Goal: Information Seeking & Learning: Learn about a topic

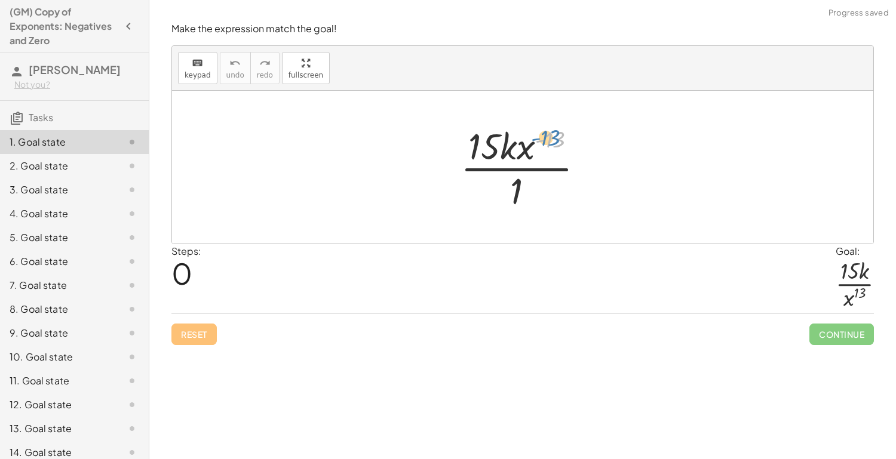
click at [548, 130] on div at bounding box center [527, 167] width 145 height 92
drag, startPoint x: 526, startPoint y: 151, endPoint x: 527, endPoint y: 190, distance: 38.9
click at [527, 190] on div at bounding box center [527, 167] width 145 height 92
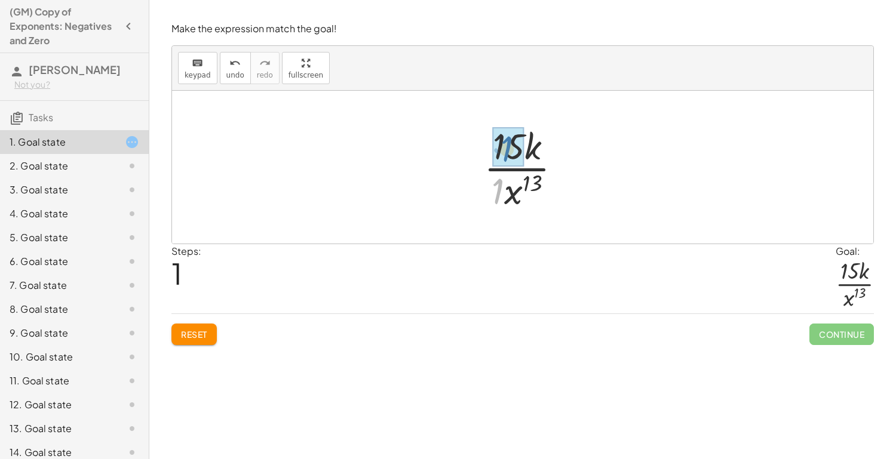
drag, startPoint x: 498, startPoint y: 182, endPoint x: 507, endPoint y: 139, distance: 43.4
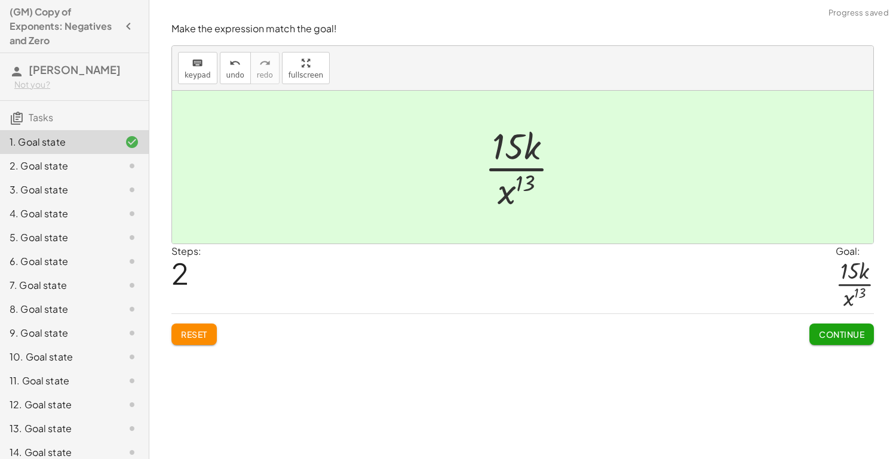
click at [838, 332] on span "Continue" at bounding box center [841, 334] width 45 height 11
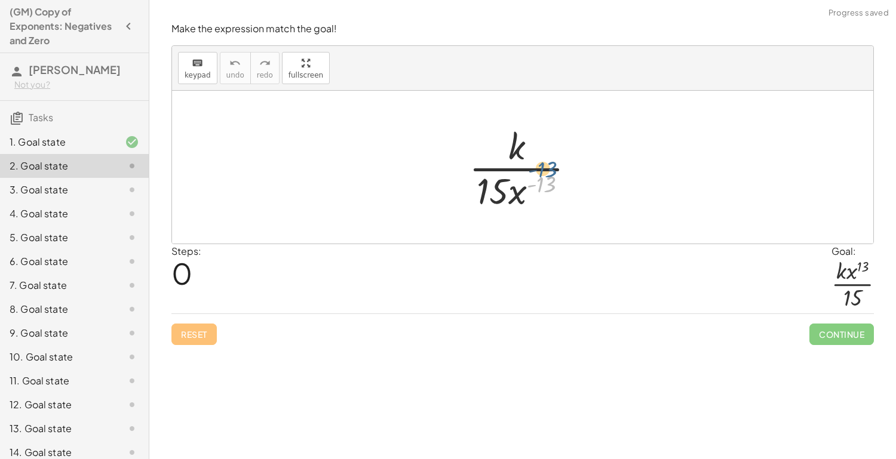
drag, startPoint x: 537, startPoint y: 185, endPoint x: 538, endPoint y: 170, distance: 15.0
click at [538, 170] on div at bounding box center [527, 167] width 128 height 92
drag, startPoint x: 519, startPoint y: 198, endPoint x: 537, endPoint y: 140, distance: 60.1
click at [537, 140] on div at bounding box center [527, 167] width 128 height 92
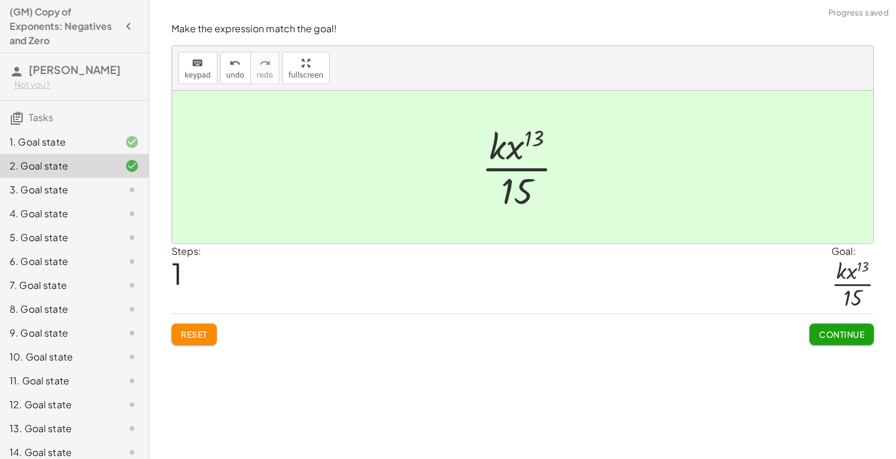
click at [847, 336] on span "Continue" at bounding box center [841, 334] width 45 height 11
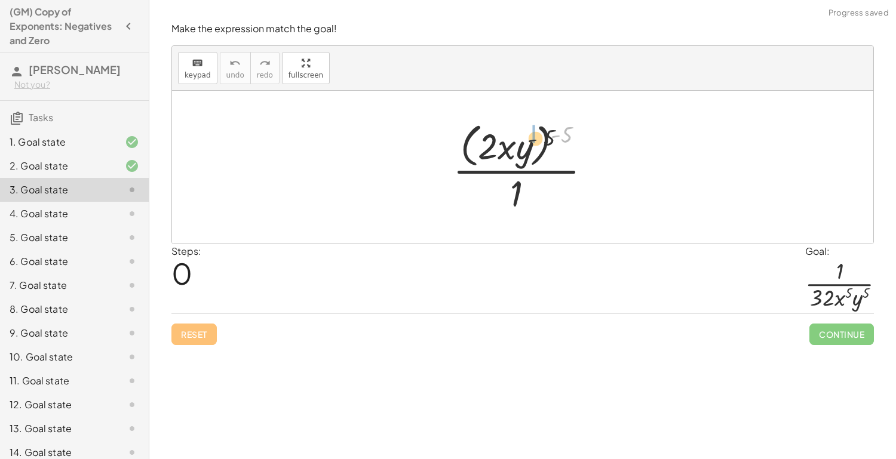
drag, startPoint x: 560, startPoint y: 128, endPoint x: 522, endPoint y: 134, distance: 38.7
click at [522, 134] on div at bounding box center [527, 166] width 160 height 97
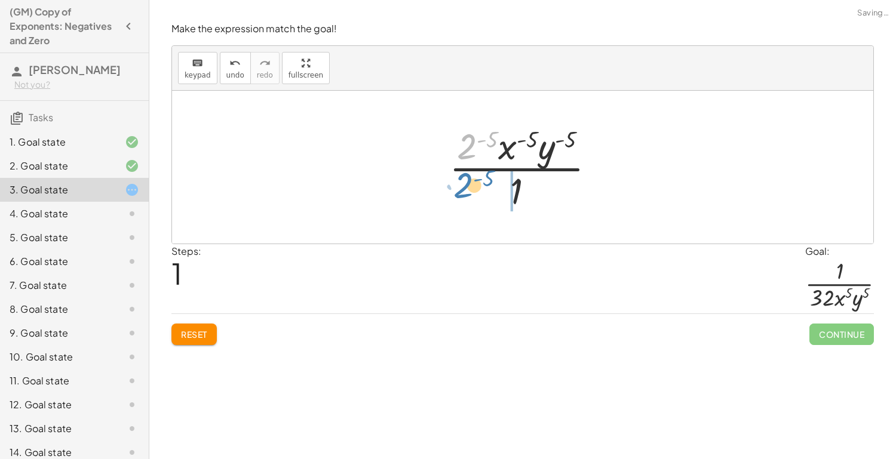
drag, startPoint x: 465, startPoint y: 141, endPoint x: 461, endPoint y: 180, distance: 39.0
click at [461, 180] on div at bounding box center [527, 167] width 168 height 92
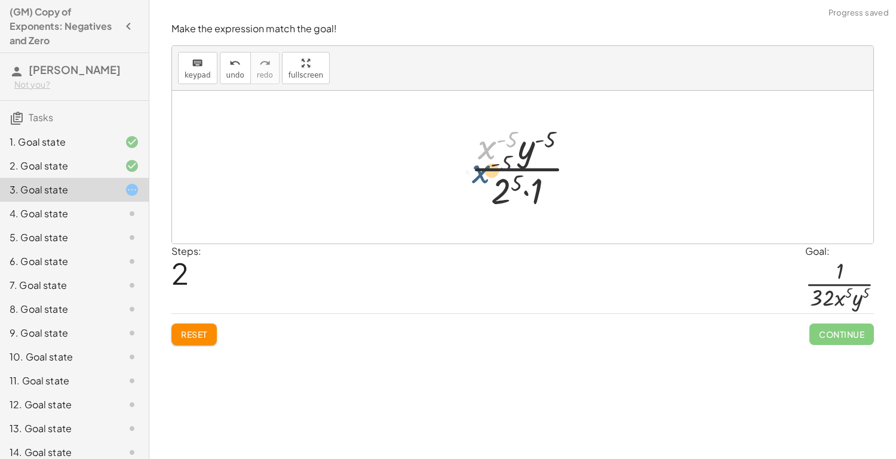
drag, startPoint x: 482, startPoint y: 142, endPoint x: 476, endPoint y: 170, distance: 28.7
click at [476, 170] on div at bounding box center [527, 167] width 127 height 92
drag, startPoint x: 494, startPoint y: 147, endPoint x: 482, endPoint y: 209, distance: 62.8
click at [482, 209] on div at bounding box center [527, 167] width 127 height 92
drag, startPoint x: 505, startPoint y: 148, endPoint x: 472, endPoint y: 188, distance: 52.6
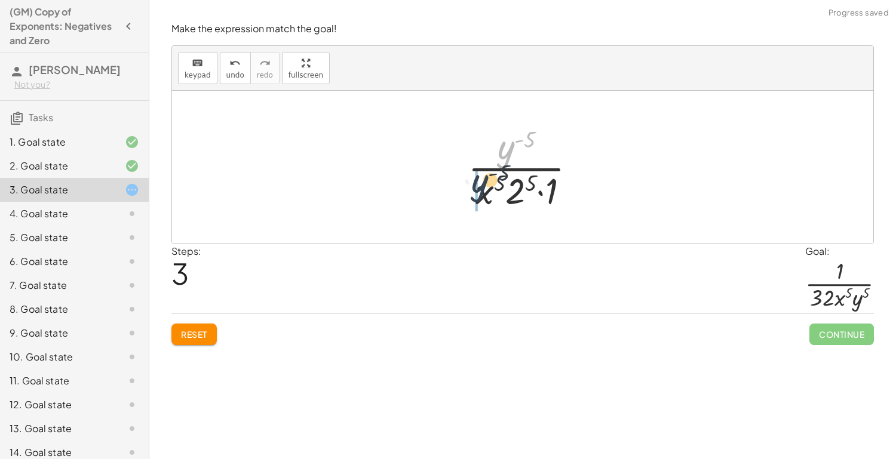
click at [472, 188] on div at bounding box center [527, 167] width 130 height 92
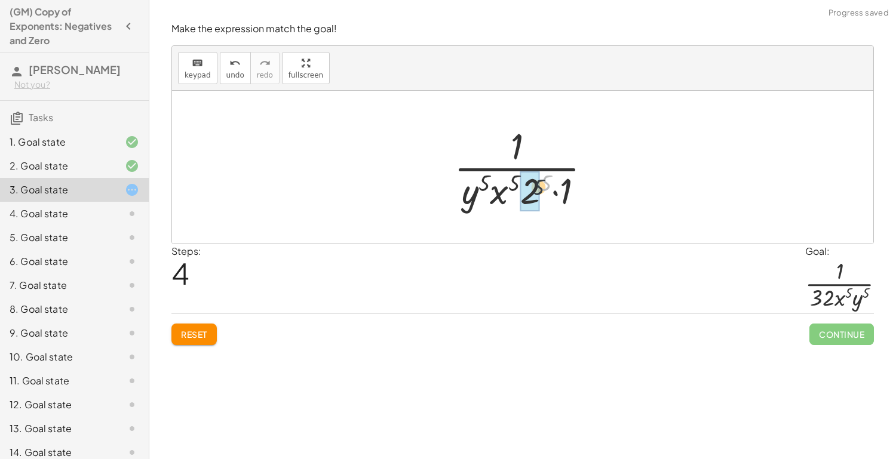
drag, startPoint x: 545, startPoint y: 182, endPoint x: 532, endPoint y: 191, distance: 15.6
drag, startPoint x: 569, startPoint y: 189, endPoint x: 548, endPoint y: 188, distance: 21.6
drag, startPoint x: 547, startPoint y: 194, endPoint x: 452, endPoint y: 193, distance: 95.0
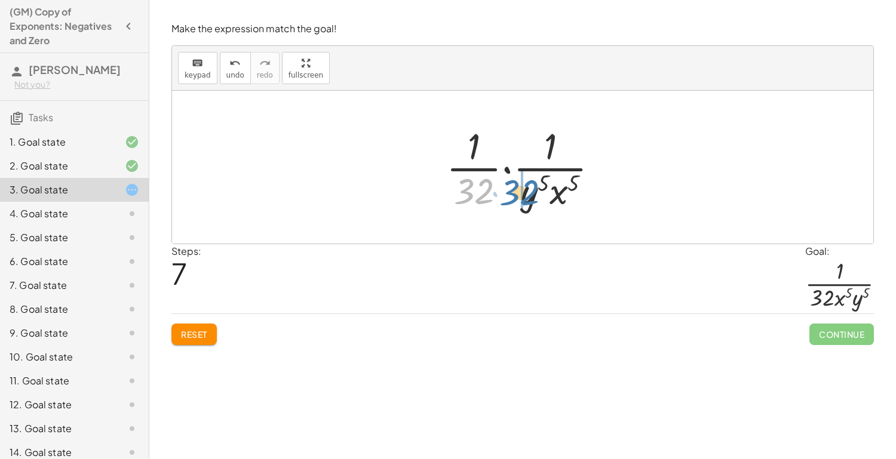
drag, startPoint x: 476, startPoint y: 182, endPoint x: 526, endPoint y: 182, distance: 50.2
click at [526, 182] on div at bounding box center [527, 167] width 174 height 92
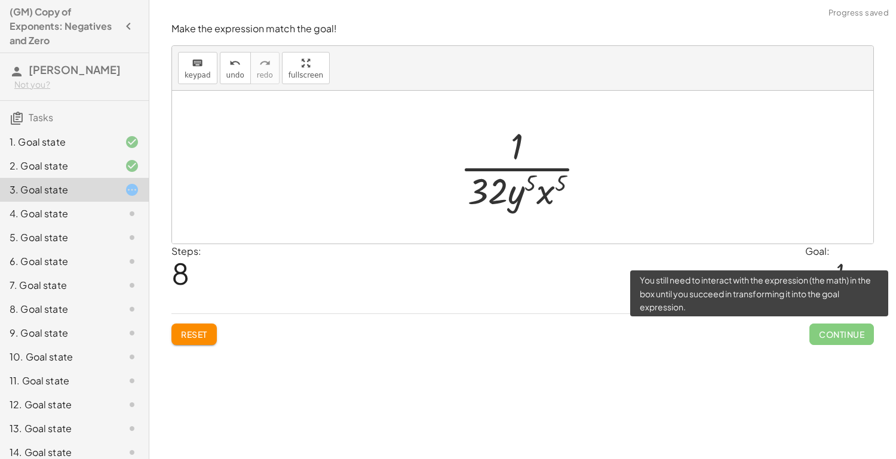
click at [837, 338] on span "Continue" at bounding box center [842, 335] width 65 height 22
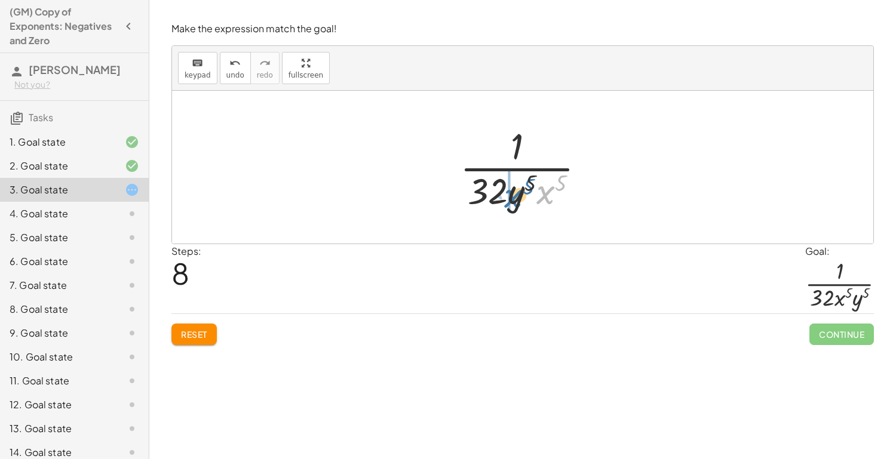
drag, startPoint x: 549, startPoint y: 186, endPoint x: 516, endPoint y: 189, distance: 33.0
click at [516, 189] on div at bounding box center [527, 167] width 147 height 92
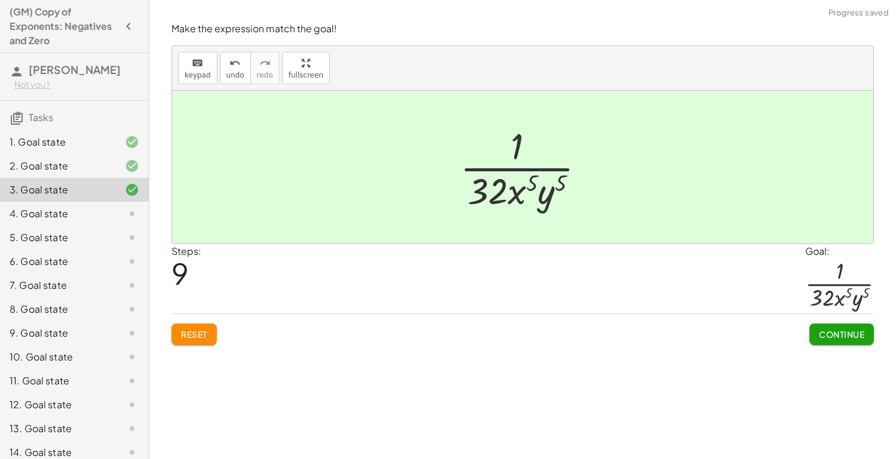
click at [859, 337] on span "Continue" at bounding box center [841, 334] width 45 height 11
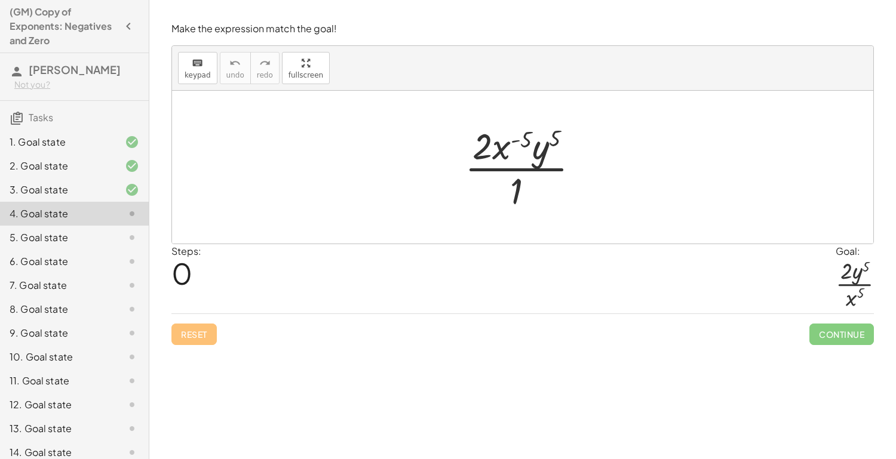
click at [553, 139] on div at bounding box center [527, 167] width 136 height 92
drag, startPoint x: 507, startPoint y: 148, endPoint x: 496, endPoint y: 189, distance: 42.8
click at [496, 189] on div at bounding box center [527, 167] width 136 height 92
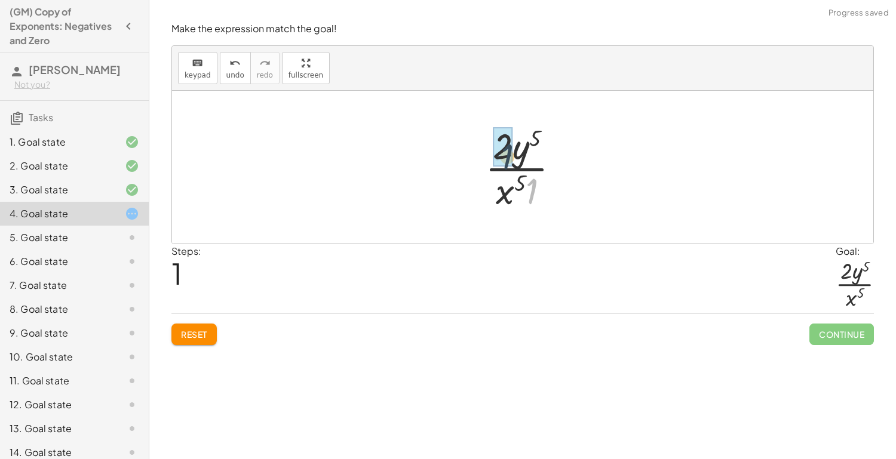
drag, startPoint x: 535, startPoint y: 188, endPoint x: 504, endPoint y: 147, distance: 50.8
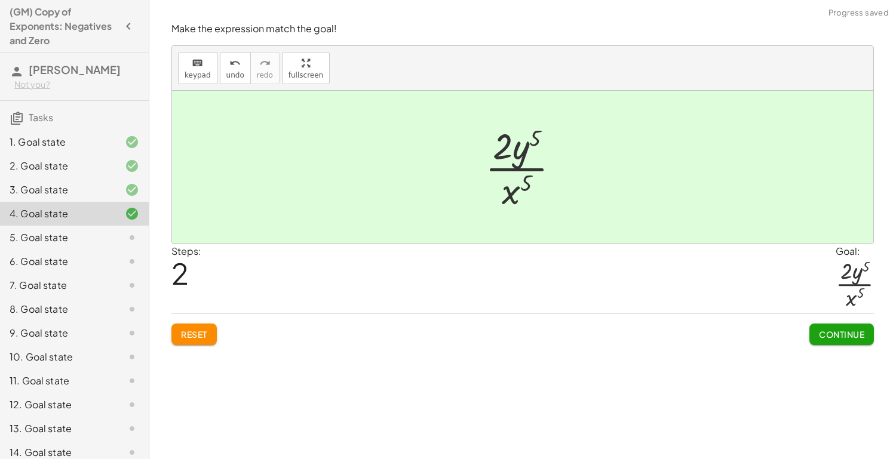
click at [821, 331] on span "Continue" at bounding box center [841, 334] width 45 height 11
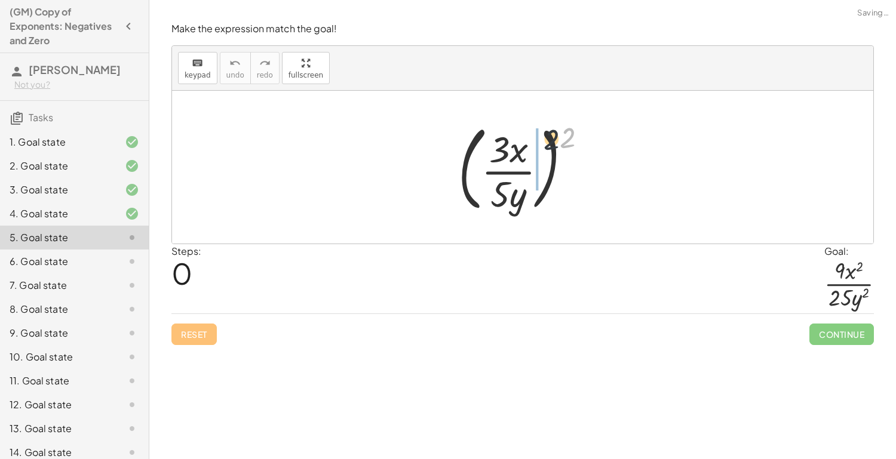
drag, startPoint x: 569, startPoint y: 142, endPoint x: 506, endPoint y: 147, distance: 62.9
click at [506, 147] on div at bounding box center [527, 167] width 151 height 99
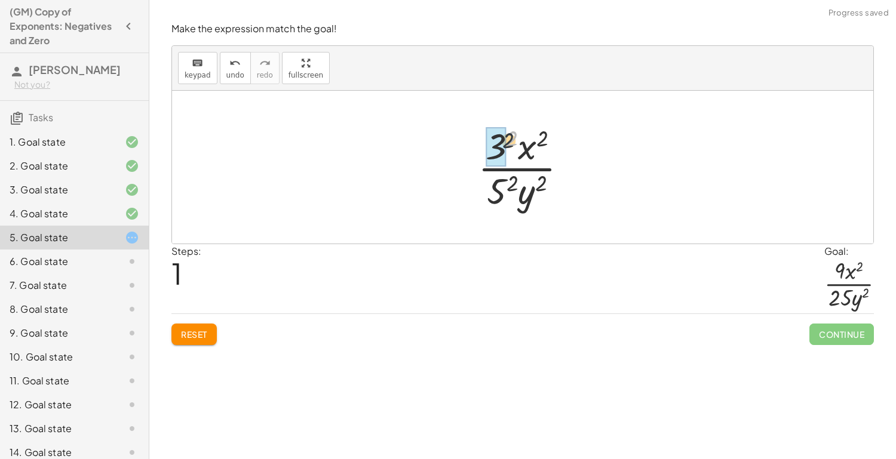
drag, startPoint x: 512, startPoint y: 139, endPoint x: 498, endPoint y: 145, distance: 15.0
drag, startPoint x: 512, startPoint y: 178, endPoint x: 496, endPoint y: 186, distance: 17.4
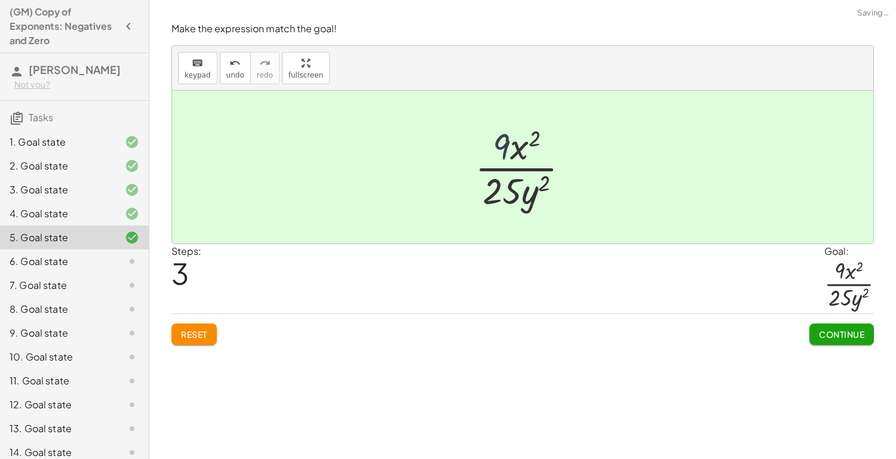
click at [504, 140] on div at bounding box center [527, 167] width 116 height 92
click at [839, 341] on button "Continue" at bounding box center [842, 335] width 65 height 22
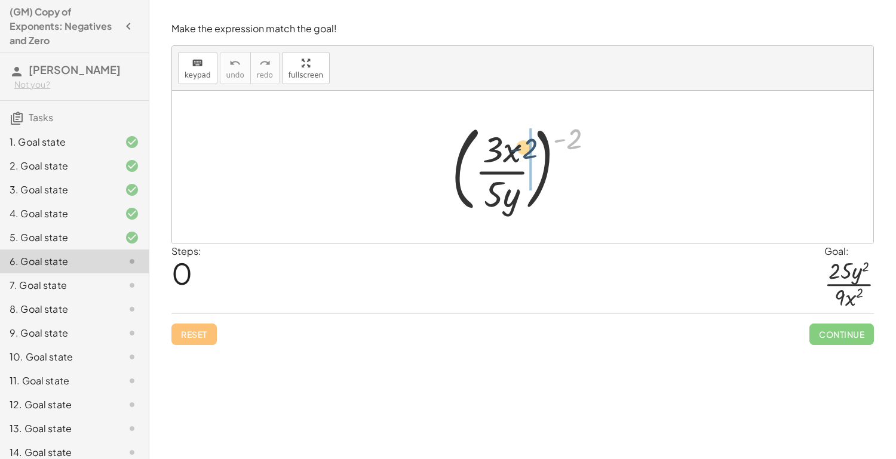
drag, startPoint x: 572, startPoint y: 136, endPoint x: 519, endPoint y: 148, distance: 54.5
click at [519, 148] on div at bounding box center [528, 167] width 164 height 99
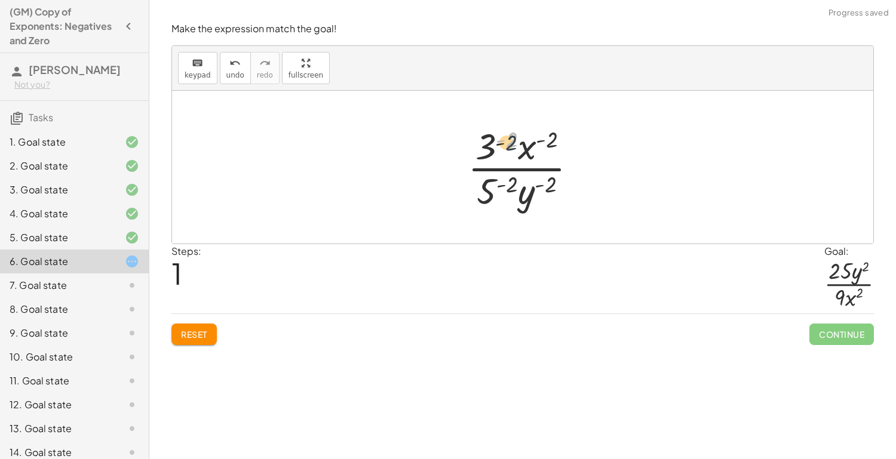
drag, startPoint x: 510, startPoint y: 140, endPoint x: 507, endPoint y: 147, distance: 7.8
click at [507, 147] on div at bounding box center [527, 167] width 131 height 92
drag, startPoint x: 489, startPoint y: 145, endPoint x: 488, endPoint y: 204, distance: 59.2
click at [488, 204] on div at bounding box center [527, 167] width 131 height 92
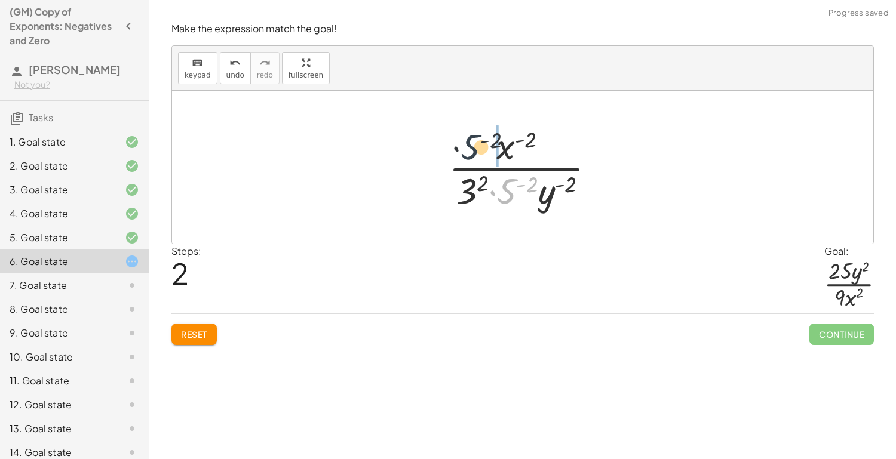
drag, startPoint x: 506, startPoint y: 189, endPoint x: 464, endPoint y: 141, distance: 63.5
click at [464, 141] on div at bounding box center [527, 167] width 168 height 92
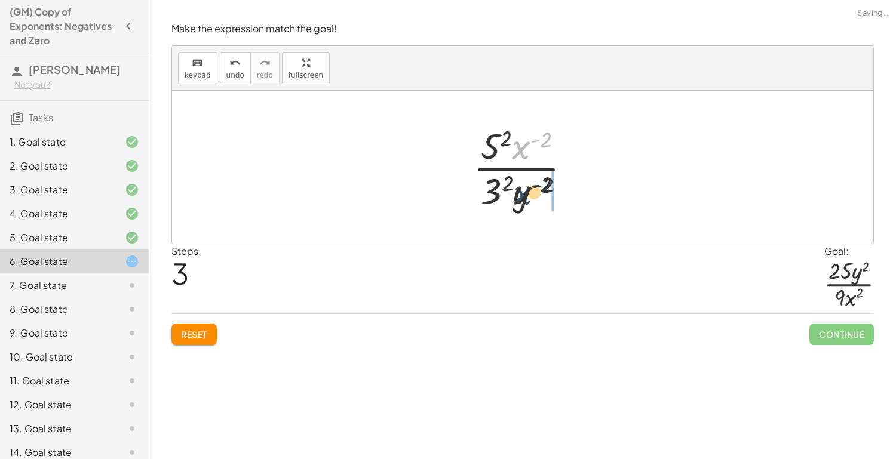
drag, startPoint x: 519, startPoint y: 148, endPoint x: 521, endPoint y: 195, distance: 47.8
click at [521, 195] on div at bounding box center [526, 167] width 119 height 92
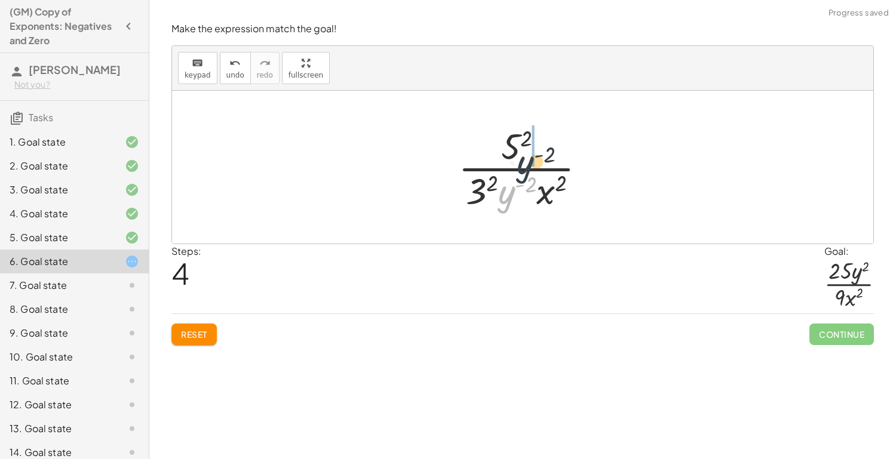
drag, startPoint x: 506, startPoint y: 195, endPoint x: 530, endPoint y: 160, distance: 42.6
click at [530, 160] on div at bounding box center [526, 167] width 149 height 92
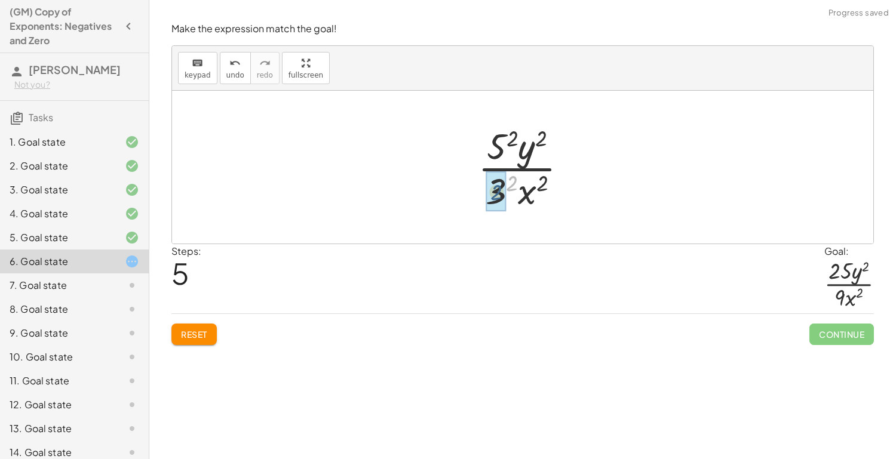
drag, startPoint x: 517, startPoint y: 185, endPoint x: 504, endPoint y: 193, distance: 15.3
drag, startPoint x: 510, startPoint y: 141, endPoint x: 498, endPoint y: 151, distance: 15.3
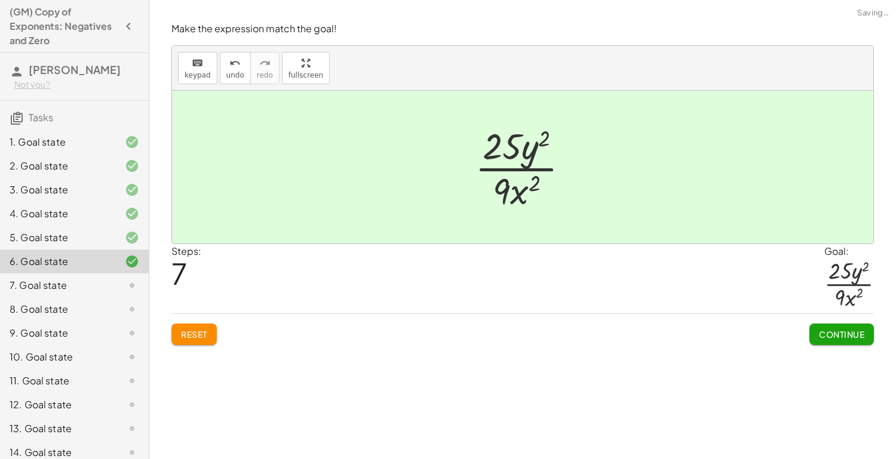
click at [844, 334] on span "Continue" at bounding box center [841, 334] width 45 height 11
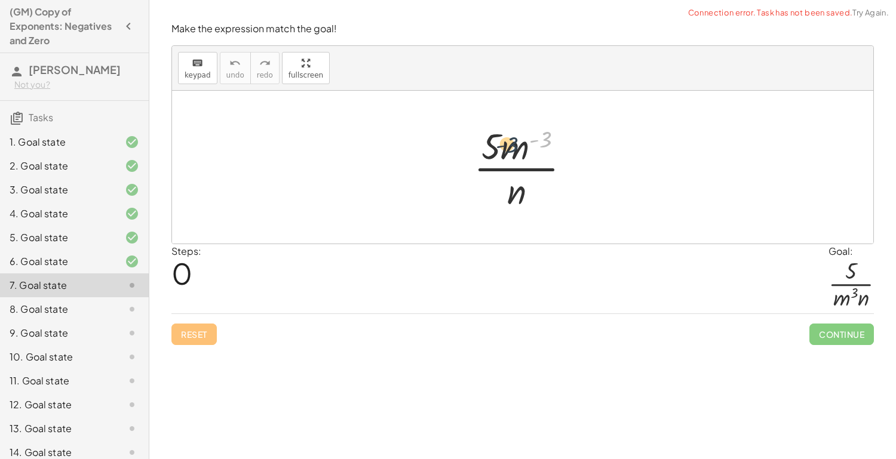
drag, startPoint x: 548, startPoint y: 145, endPoint x: 514, endPoint y: 150, distance: 34.5
click at [514, 150] on div at bounding box center [527, 167] width 118 height 92
drag, startPoint x: 520, startPoint y: 146, endPoint x: 523, endPoint y: 181, distance: 34.8
click at [523, 181] on div at bounding box center [527, 167] width 118 height 92
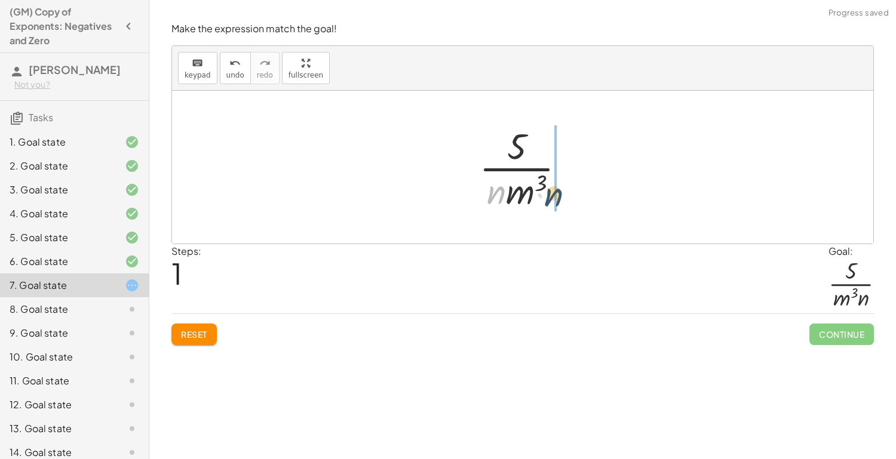
drag, startPoint x: 495, startPoint y: 192, endPoint x: 554, endPoint y: 194, distance: 58.6
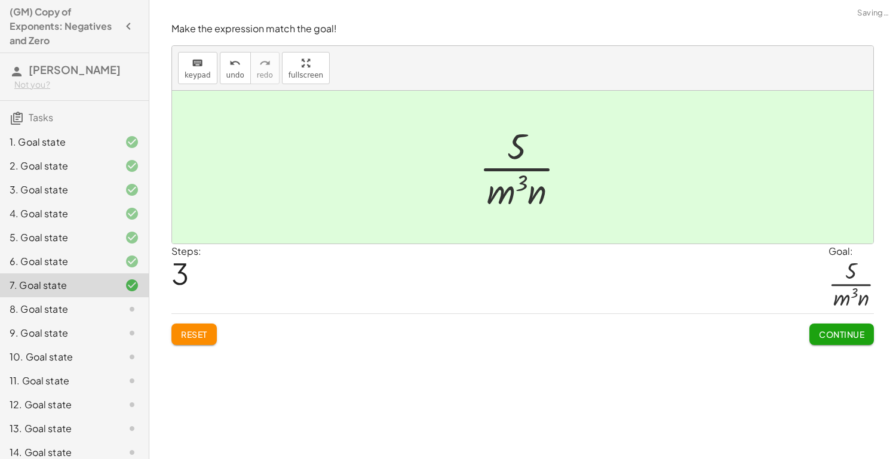
click at [824, 334] on span "Continue" at bounding box center [841, 334] width 45 height 11
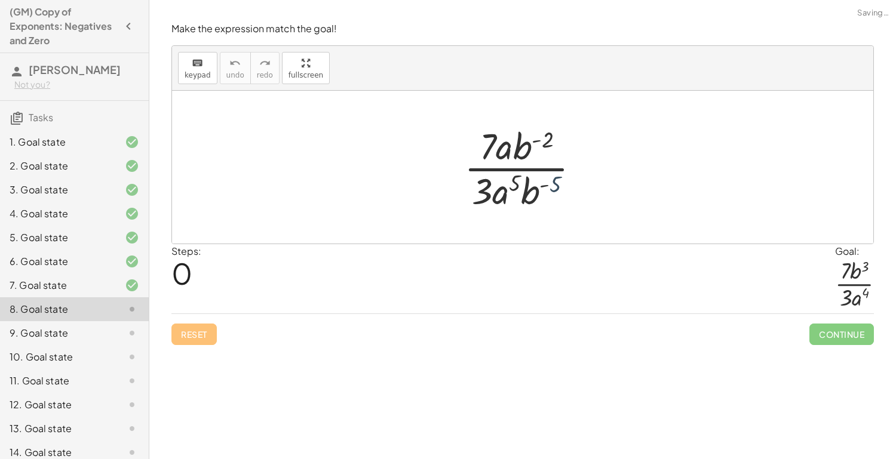
click at [553, 183] on div at bounding box center [526, 167] width 137 height 92
drag, startPoint x: 536, startPoint y: 192, endPoint x: 536, endPoint y: 145, distance: 47.2
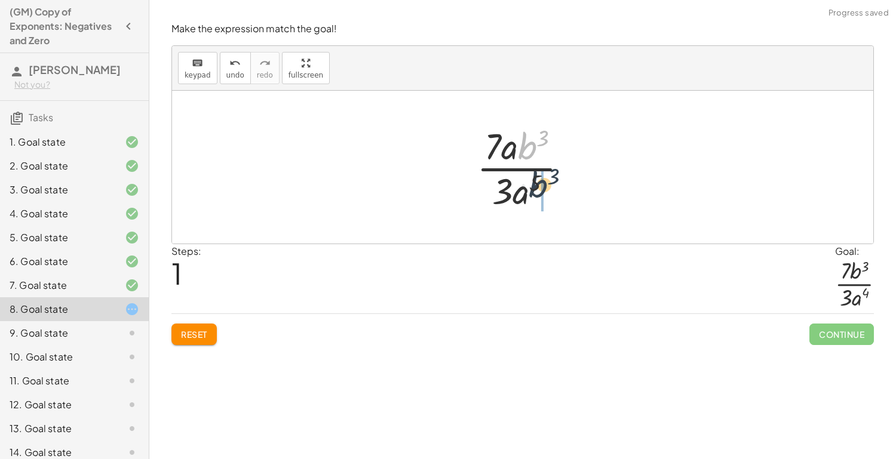
drag, startPoint x: 526, startPoint y: 145, endPoint x: 538, endPoint y: 203, distance: 59.6
click at [538, 203] on div at bounding box center [527, 167] width 113 height 92
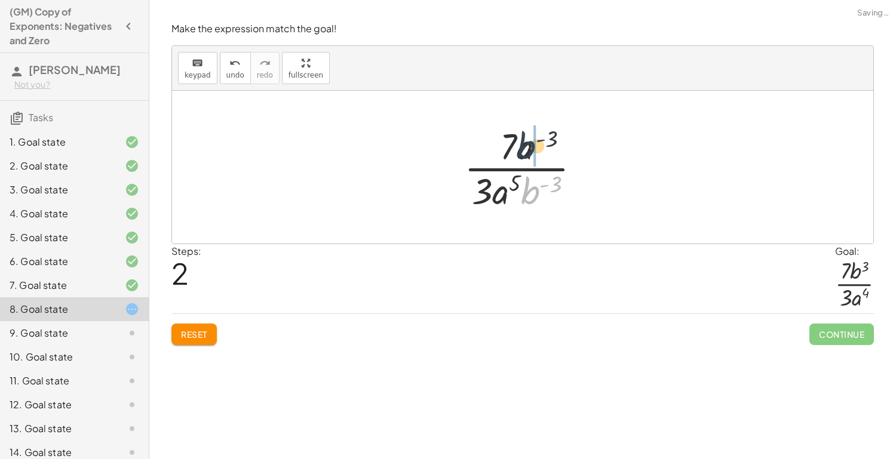
drag, startPoint x: 534, startPoint y: 196, endPoint x: 529, endPoint y: 147, distance: 49.2
click at [529, 147] on div at bounding box center [527, 167] width 138 height 92
drag, startPoint x: 504, startPoint y: 155, endPoint x: 521, endPoint y: 194, distance: 42.5
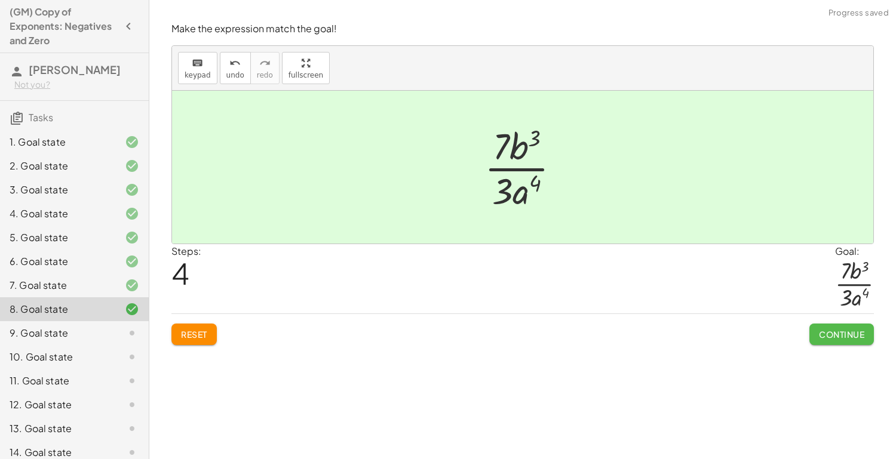
click at [841, 330] on span "Continue" at bounding box center [841, 334] width 45 height 11
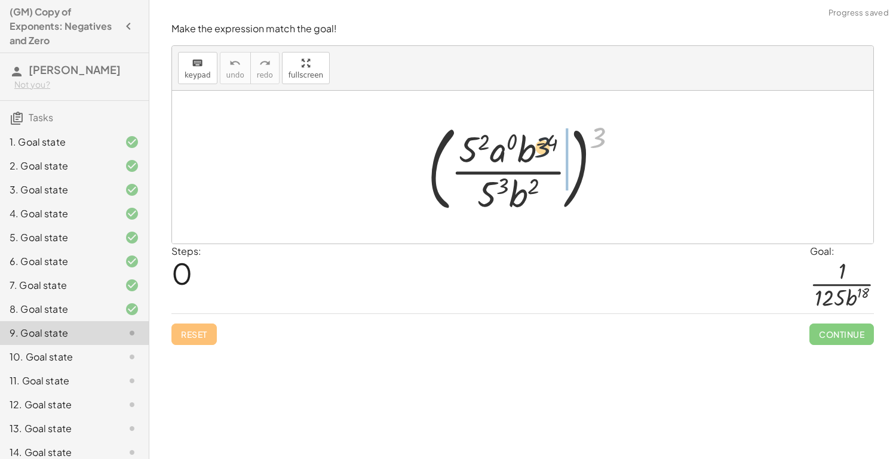
drag, startPoint x: 595, startPoint y: 138, endPoint x: 520, endPoint y: 149, distance: 76.1
click at [520, 149] on div at bounding box center [527, 167] width 211 height 99
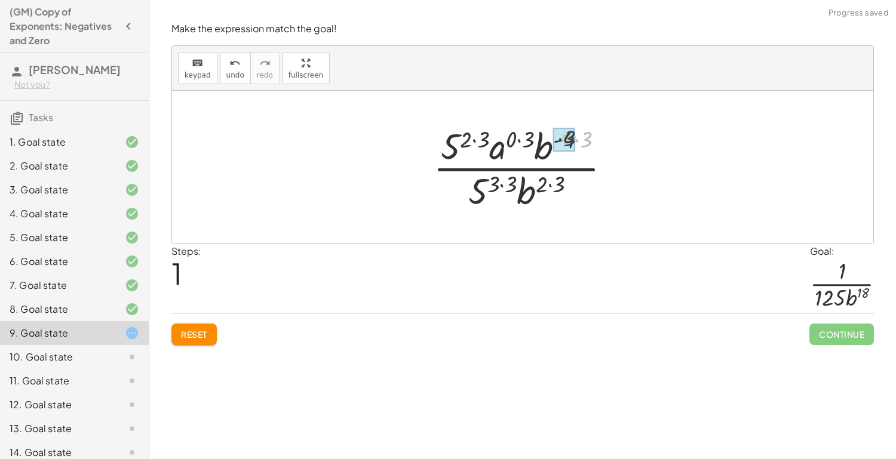
drag, startPoint x: 590, startPoint y: 143, endPoint x: 571, endPoint y: 141, distance: 18.7
drag, startPoint x: 536, startPoint y: 134, endPoint x: 520, endPoint y: 135, distance: 15.5
drag, startPoint x: 498, startPoint y: 134, endPoint x: 483, endPoint y: 135, distance: 14.4
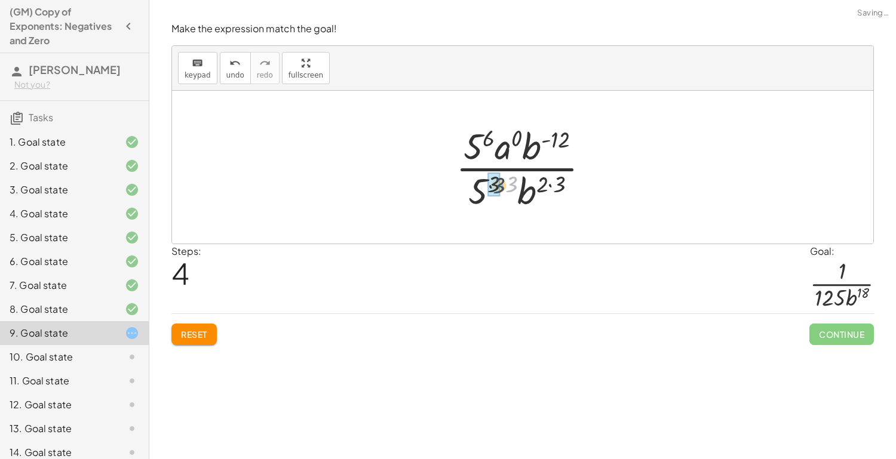
drag, startPoint x: 508, startPoint y: 187, endPoint x: 493, endPoint y: 188, distance: 14.4
drag, startPoint x: 548, startPoint y: 184, endPoint x: 533, endPoint y: 184, distance: 15.5
drag, startPoint x: 534, startPoint y: 153, endPoint x: 548, endPoint y: 199, distance: 48.2
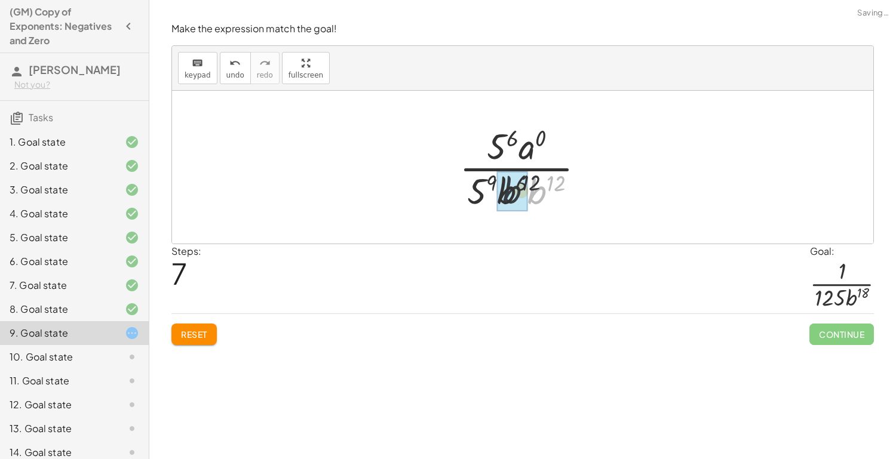
drag, startPoint x: 537, startPoint y: 189, endPoint x: 504, endPoint y: 188, distance: 32.9
drag, startPoint x: 560, startPoint y: 184, endPoint x: 530, endPoint y: 182, distance: 30.5
click at [530, 182] on div at bounding box center [527, 167] width 148 height 92
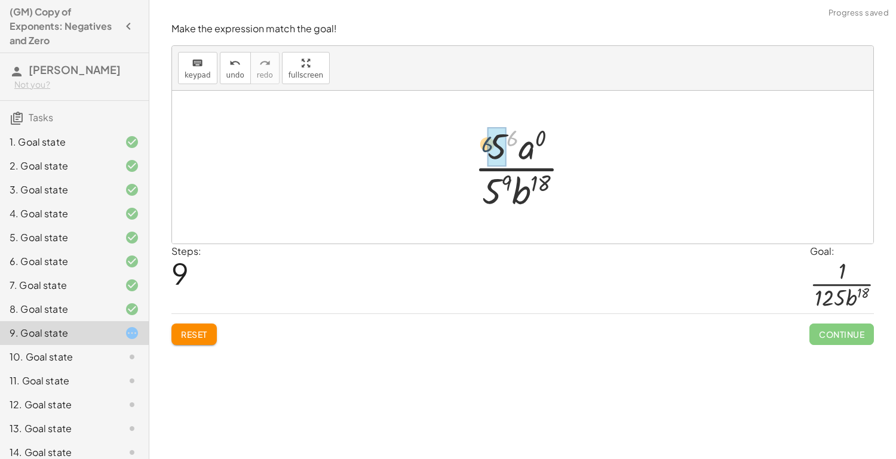
drag, startPoint x: 516, startPoint y: 136, endPoint x: 489, endPoint y: 143, distance: 27.1
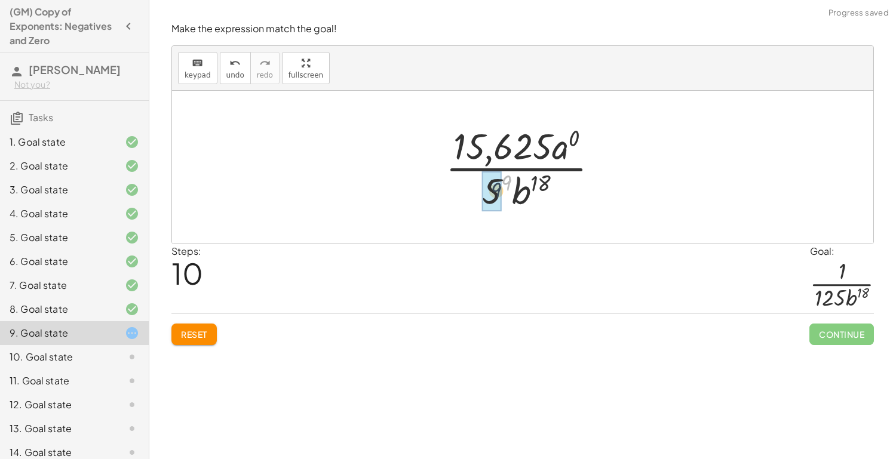
drag, startPoint x: 508, startPoint y: 179, endPoint x: 498, endPoint y: 186, distance: 13.3
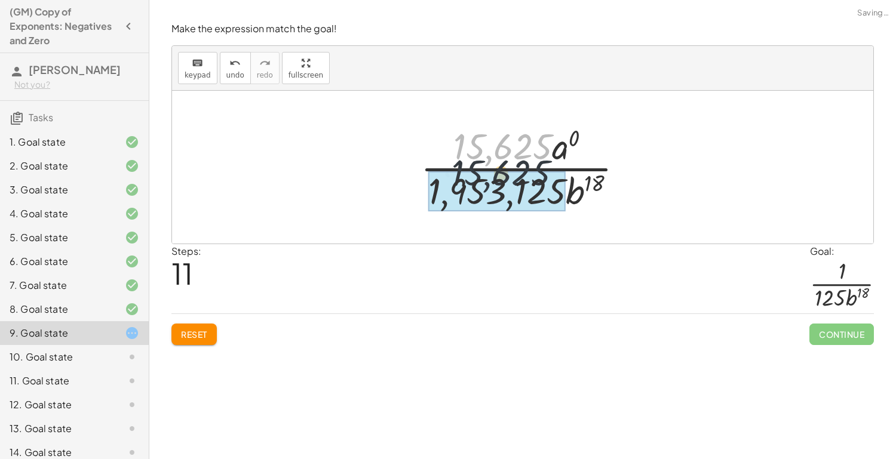
drag, startPoint x: 504, startPoint y: 148, endPoint x: 501, endPoint y: 182, distance: 34.8
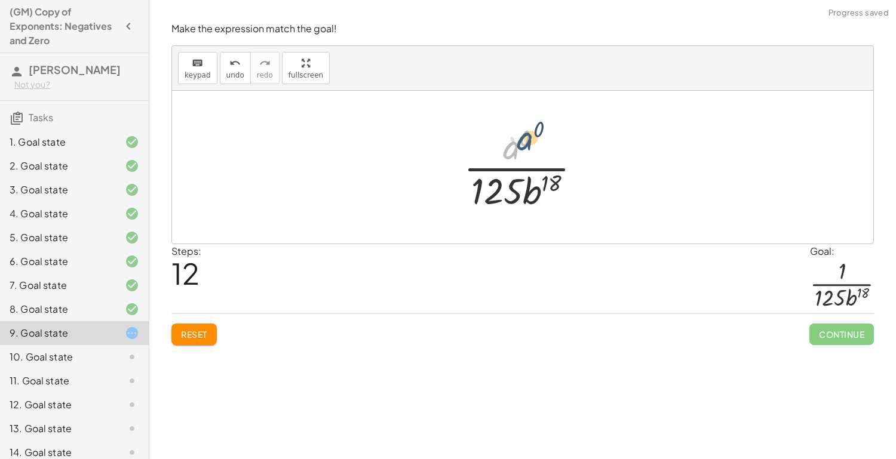
click at [519, 143] on div at bounding box center [527, 167] width 139 height 92
drag, startPoint x: 525, startPoint y: 139, endPoint x: 513, endPoint y: 149, distance: 15.2
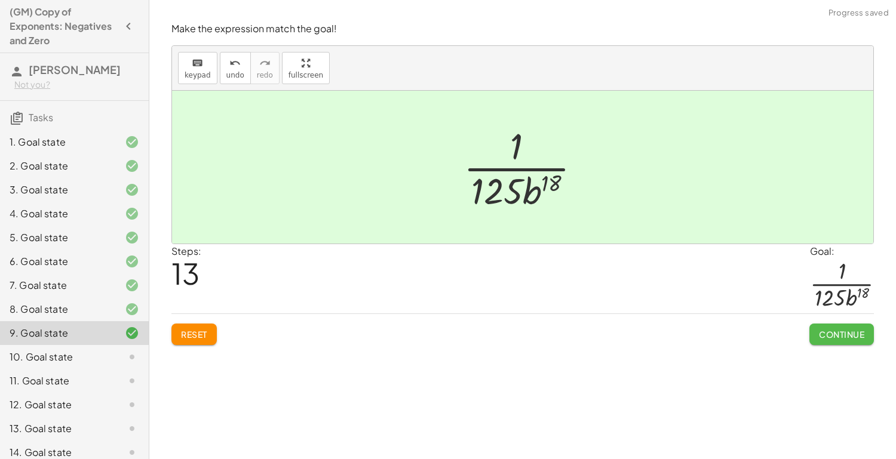
click at [840, 331] on span "Continue" at bounding box center [841, 334] width 45 height 11
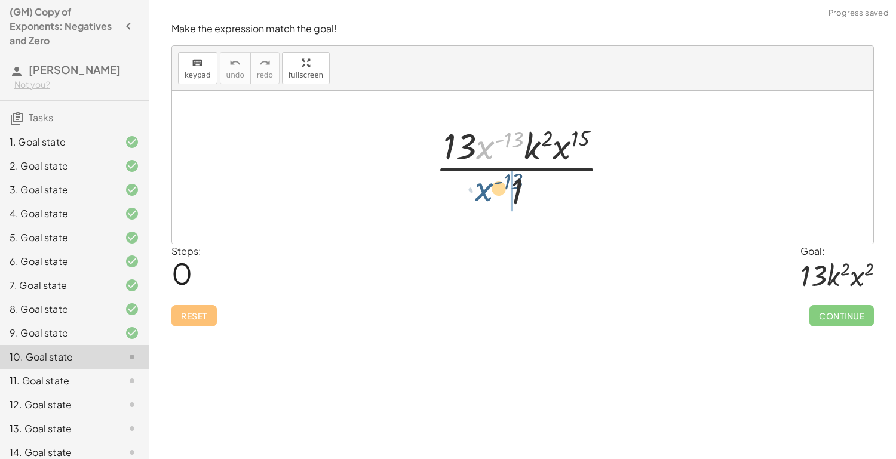
drag, startPoint x: 490, startPoint y: 146, endPoint x: 489, endPoint y: 189, distance: 43.0
click at [489, 189] on div at bounding box center [527, 167] width 195 height 92
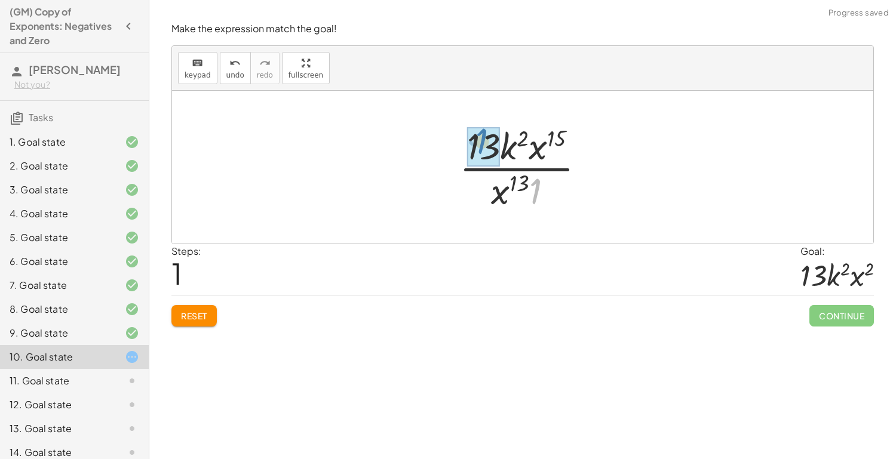
drag, startPoint x: 541, startPoint y: 191, endPoint x: 487, endPoint y: 142, distance: 73.6
drag, startPoint x: 541, startPoint y: 149, endPoint x: 516, endPoint y: 186, distance: 44.7
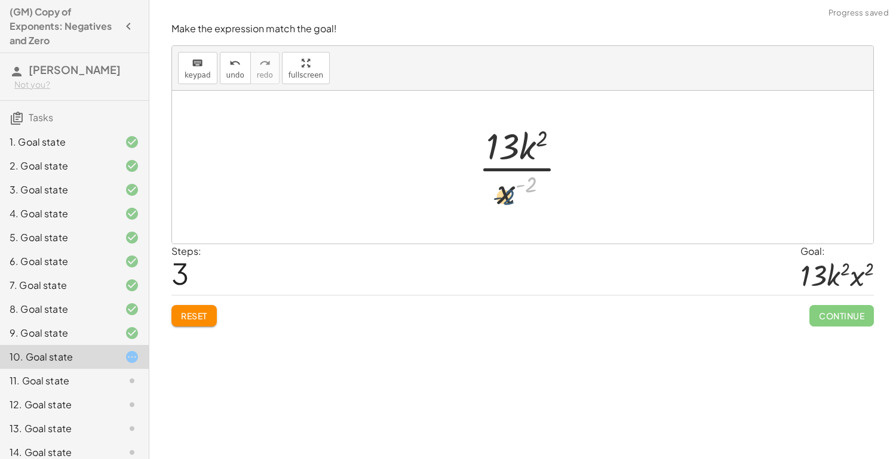
drag, startPoint x: 531, startPoint y: 184, endPoint x: 508, endPoint y: 197, distance: 26.2
click at [508, 197] on div at bounding box center [528, 167] width 110 height 92
drag, startPoint x: 507, startPoint y: 200, endPoint x: 534, endPoint y: 158, distance: 48.9
click at [534, 158] on div at bounding box center [528, 167] width 110 height 92
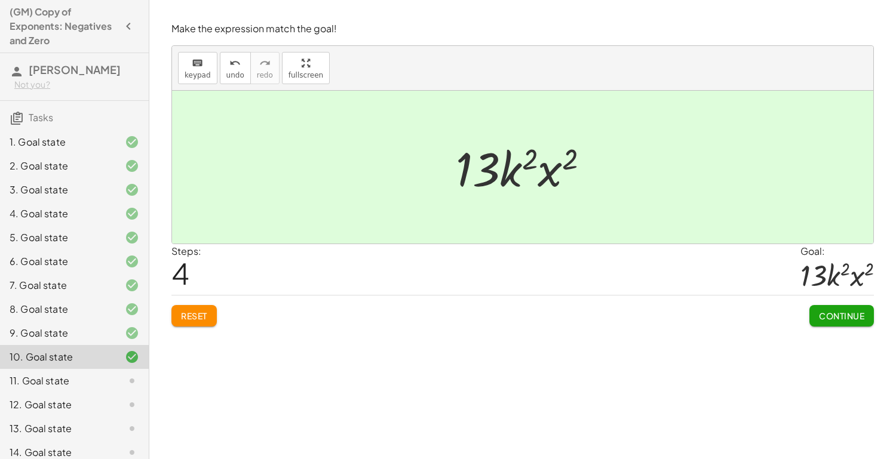
click at [846, 318] on span "Continue" at bounding box center [841, 316] width 45 height 11
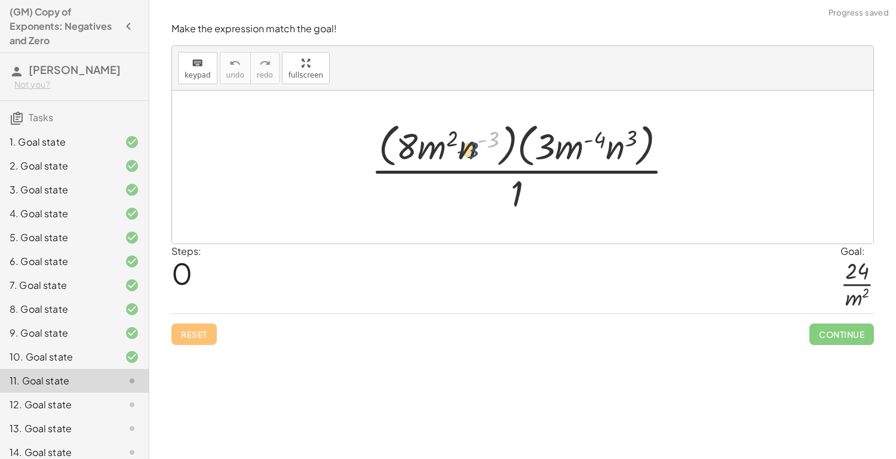
drag, startPoint x: 493, startPoint y: 134, endPoint x: 472, endPoint y: 145, distance: 24.0
click at [472, 145] on div at bounding box center [527, 166] width 324 height 97
drag, startPoint x: 472, startPoint y: 145, endPoint x: 467, endPoint y: 193, distance: 48.0
click at [467, 193] on div at bounding box center [527, 166] width 324 height 97
drag, startPoint x: 519, startPoint y: 190, endPoint x: 521, endPoint y: 170, distance: 20.5
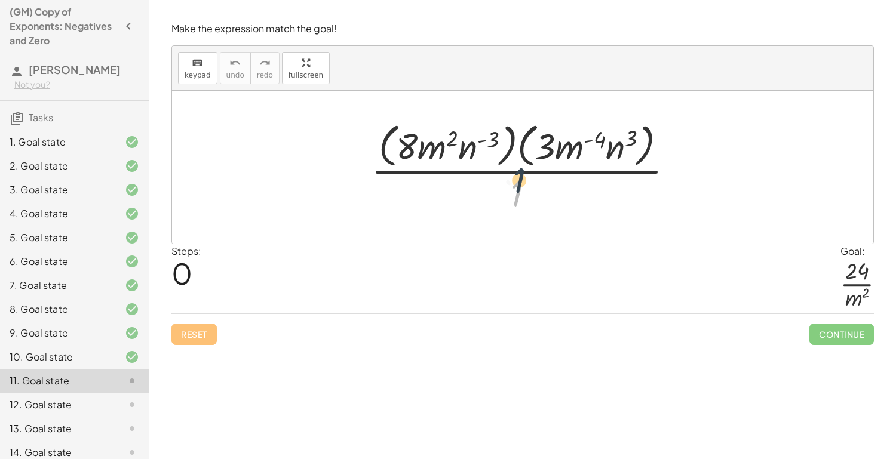
click at [521, 170] on div at bounding box center [527, 166] width 324 height 97
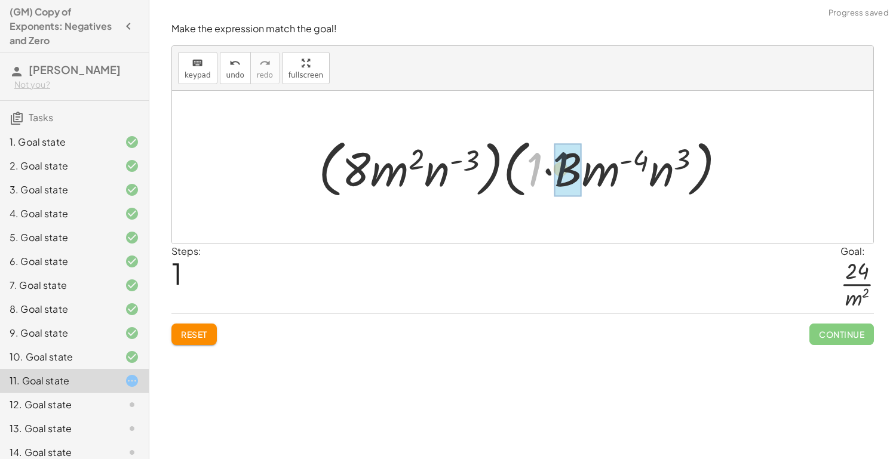
drag, startPoint x: 532, startPoint y: 172, endPoint x: 560, endPoint y: 171, distance: 28.1
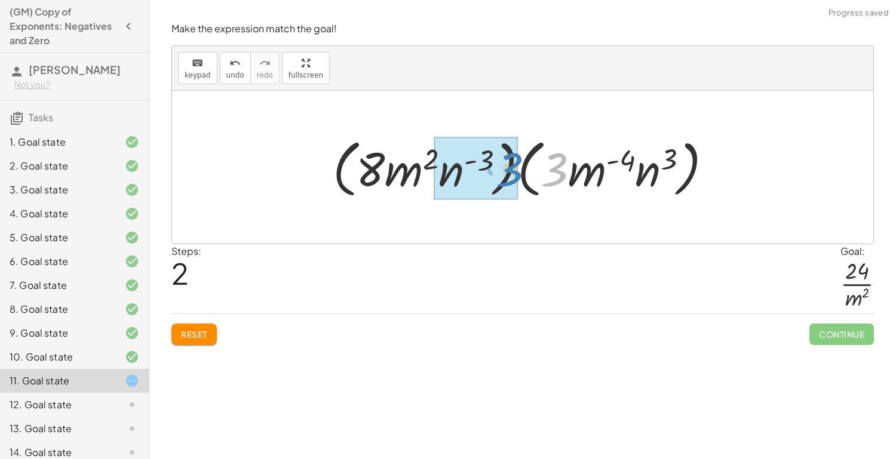
drag, startPoint x: 560, startPoint y: 170, endPoint x: 532, endPoint y: 171, distance: 28.1
click at [532, 171] on div at bounding box center [527, 167] width 401 height 69
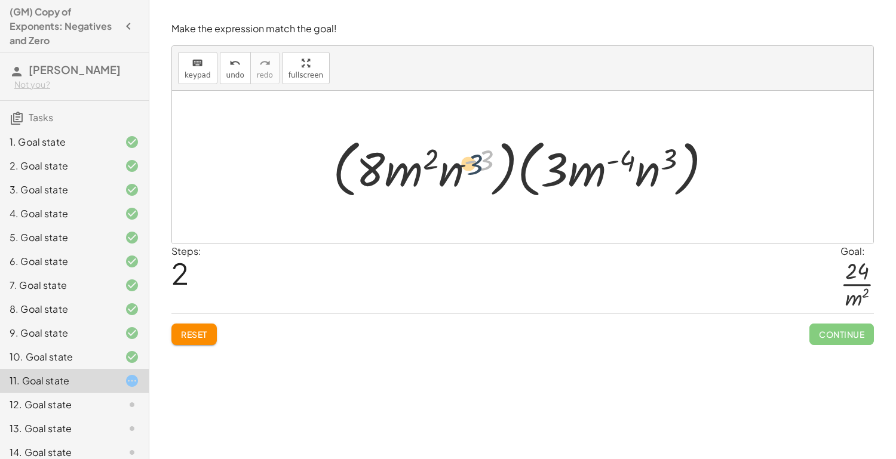
drag, startPoint x: 489, startPoint y: 155, endPoint x: 477, endPoint y: 160, distance: 12.7
click at [477, 160] on div at bounding box center [527, 167] width 401 height 69
drag, startPoint x: 461, startPoint y: 172, endPoint x: 464, endPoint y: 223, distance: 51.5
drag, startPoint x: 452, startPoint y: 175, endPoint x: 460, endPoint y: 206, distance: 32.2
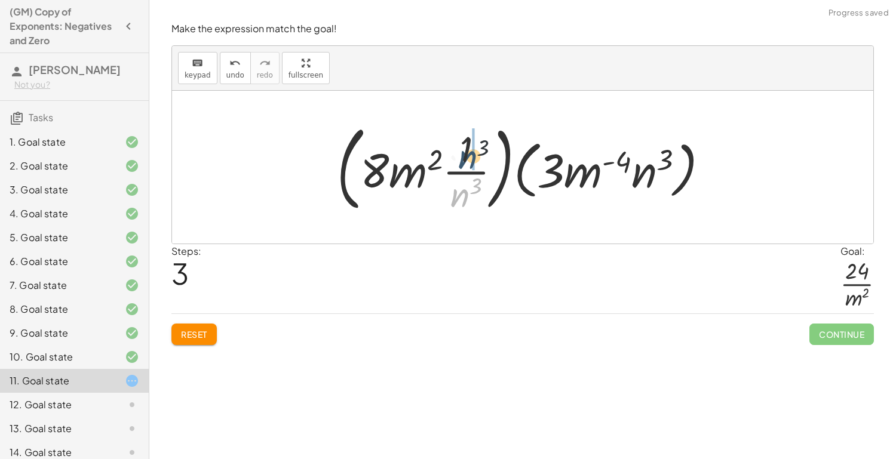
drag, startPoint x: 464, startPoint y: 194, endPoint x: 471, endPoint y: 154, distance: 41.4
click at [471, 154] on div at bounding box center [527, 167] width 393 height 99
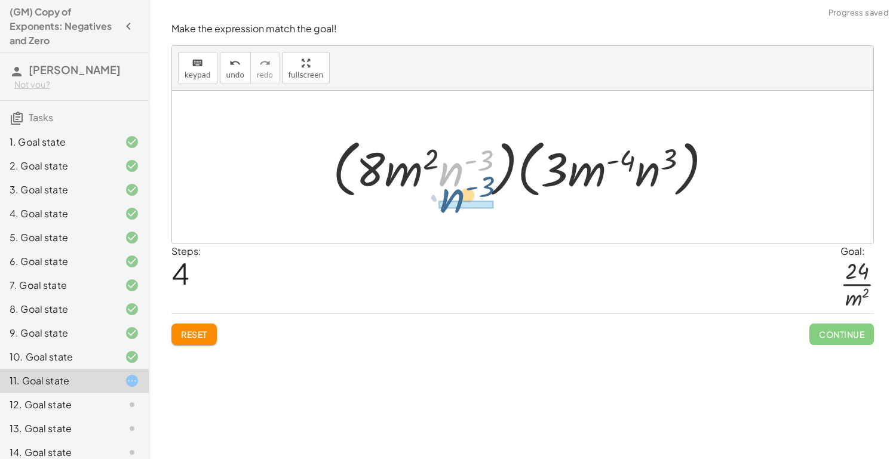
drag, startPoint x: 453, startPoint y: 172, endPoint x: 456, endPoint y: 203, distance: 30.6
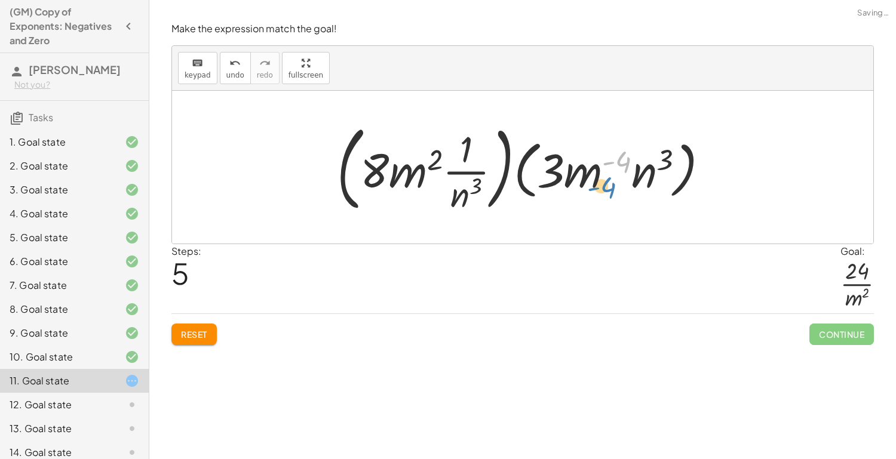
drag, startPoint x: 620, startPoint y: 160, endPoint x: 609, endPoint y: 171, distance: 15.6
click at [609, 171] on div at bounding box center [527, 167] width 393 height 99
drag, startPoint x: 594, startPoint y: 168, endPoint x: 599, endPoint y: 203, distance: 35.0
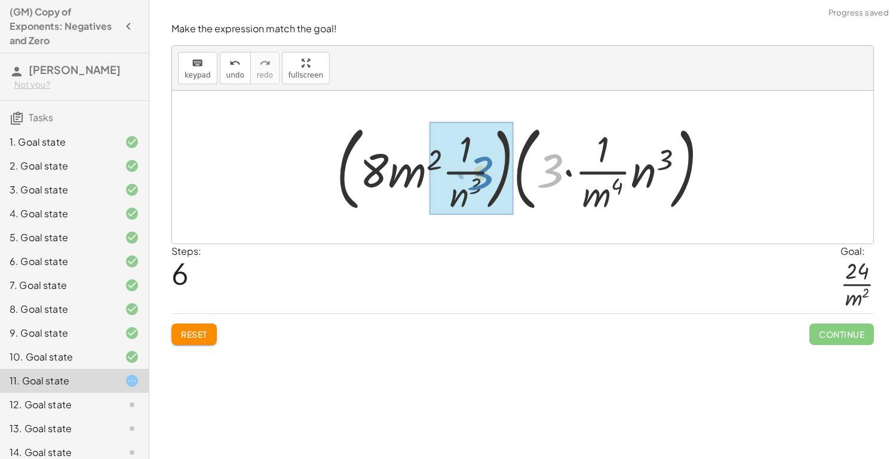
drag, startPoint x: 555, startPoint y: 169, endPoint x: 486, endPoint y: 171, distance: 69.3
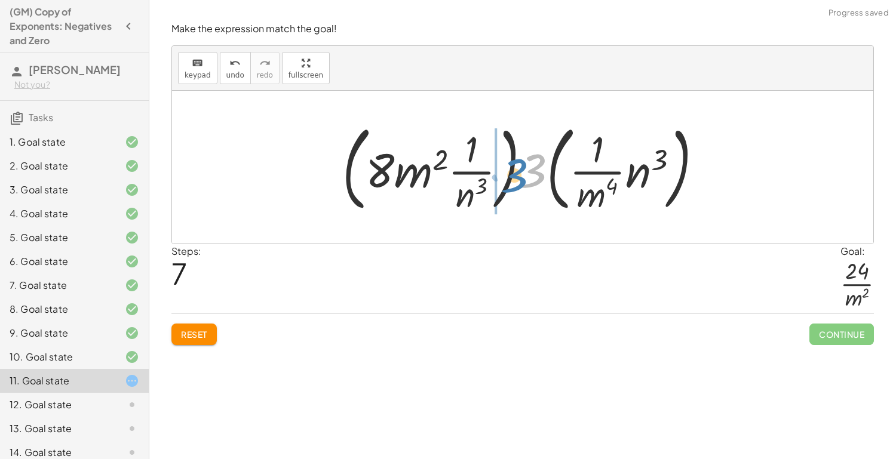
drag, startPoint x: 530, startPoint y: 168, endPoint x: 515, endPoint y: 173, distance: 15.7
click at [515, 173] on div at bounding box center [527, 167] width 382 height 99
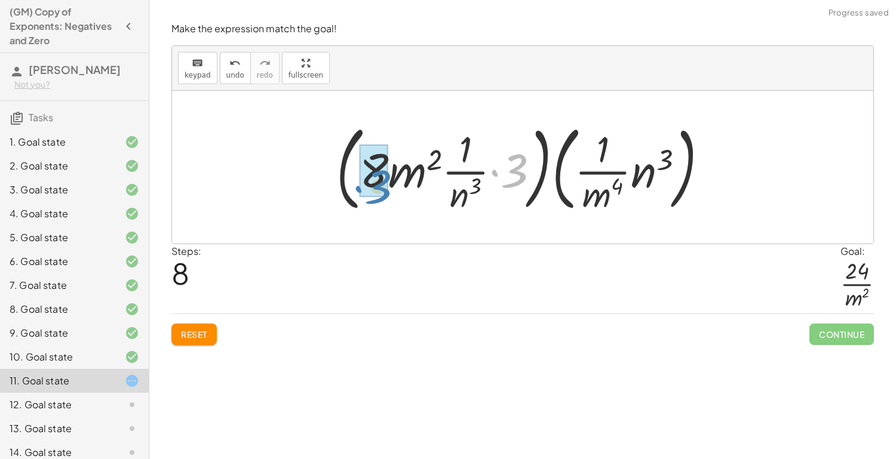
drag, startPoint x: 520, startPoint y: 171, endPoint x: 382, endPoint y: 188, distance: 138.4
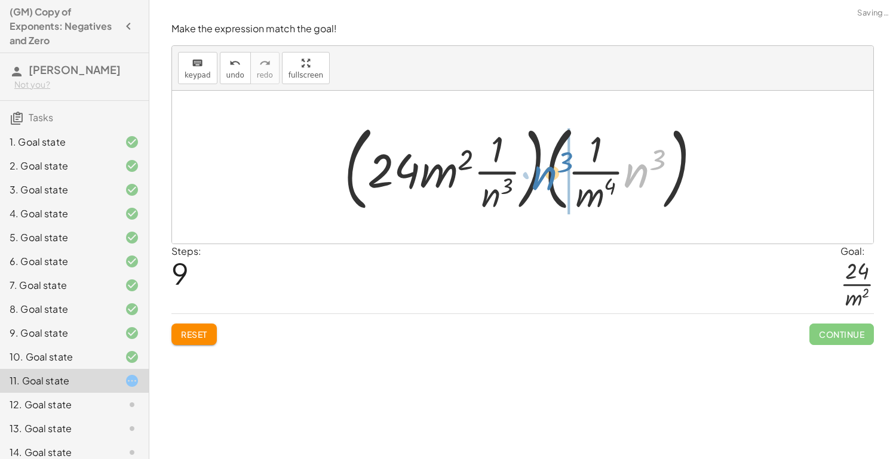
drag, startPoint x: 649, startPoint y: 171, endPoint x: 559, endPoint y: 173, distance: 90.2
click at [559, 173] on div at bounding box center [527, 167] width 378 height 99
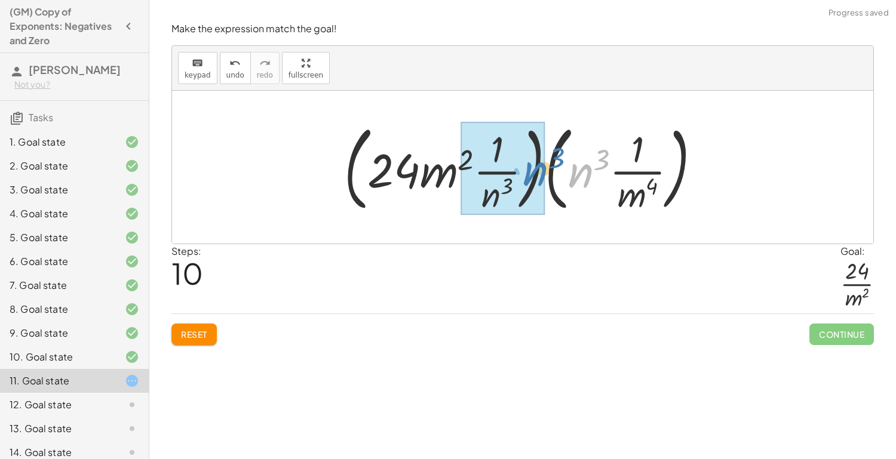
drag, startPoint x: 589, startPoint y: 173, endPoint x: 544, endPoint y: 171, distance: 45.4
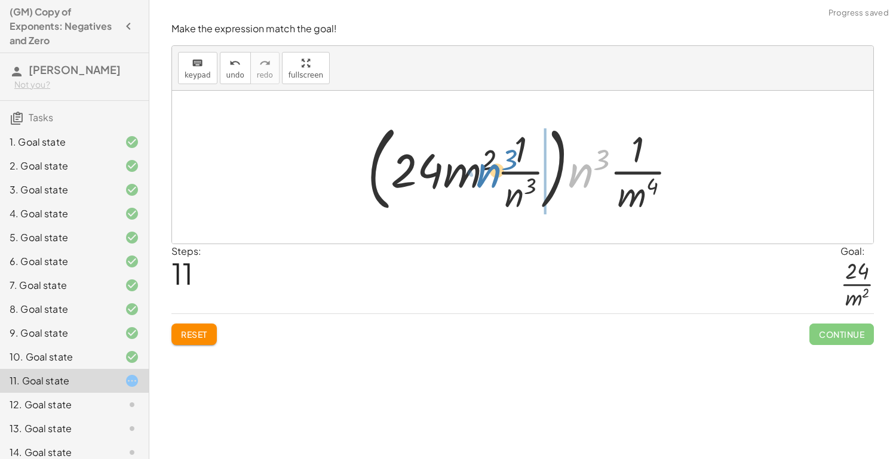
drag, startPoint x: 586, startPoint y: 171, endPoint x: 560, endPoint y: 173, distance: 25.8
click at [560, 173] on div at bounding box center [526, 167] width 331 height 99
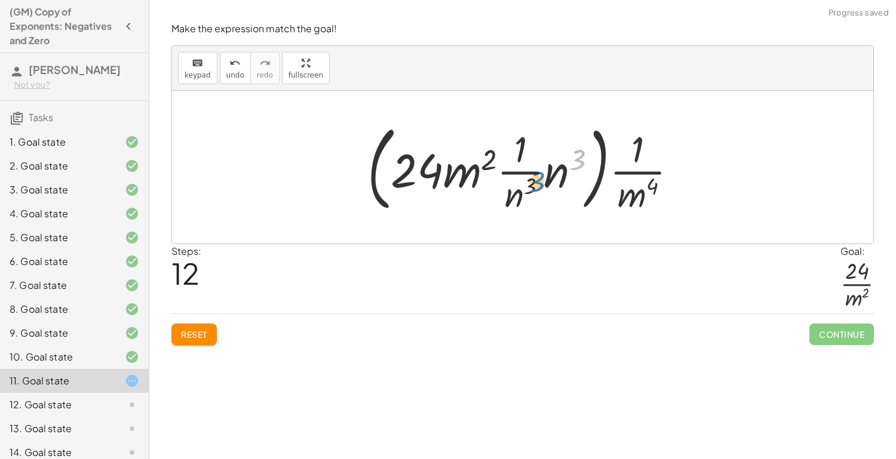
drag, startPoint x: 575, startPoint y: 177, endPoint x: 561, endPoint y: 180, distance: 13.9
click at [561, 180] on div at bounding box center [526, 167] width 331 height 99
drag, startPoint x: 553, startPoint y: 171, endPoint x: 516, endPoint y: 193, distance: 42.3
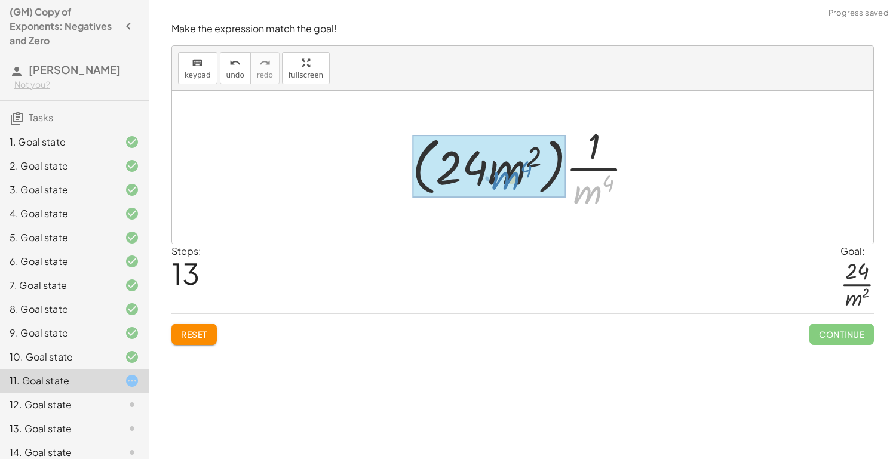
drag, startPoint x: 591, startPoint y: 188, endPoint x: 508, endPoint y: 174, distance: 83.7
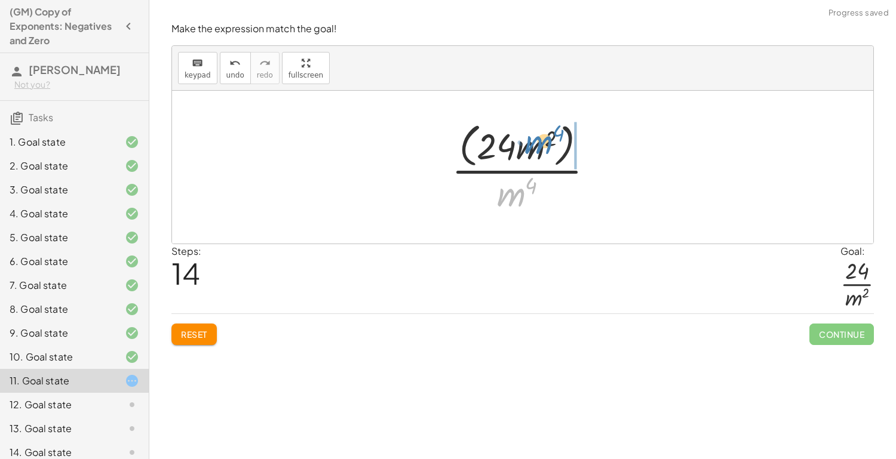
drag, startPoint x: 518, startPoint y: 194, endPoint x: 545, endPoint y: 142, distance: 59.3
click at [545, 142] on div at bounding box center [528, 166] width 164 height 97
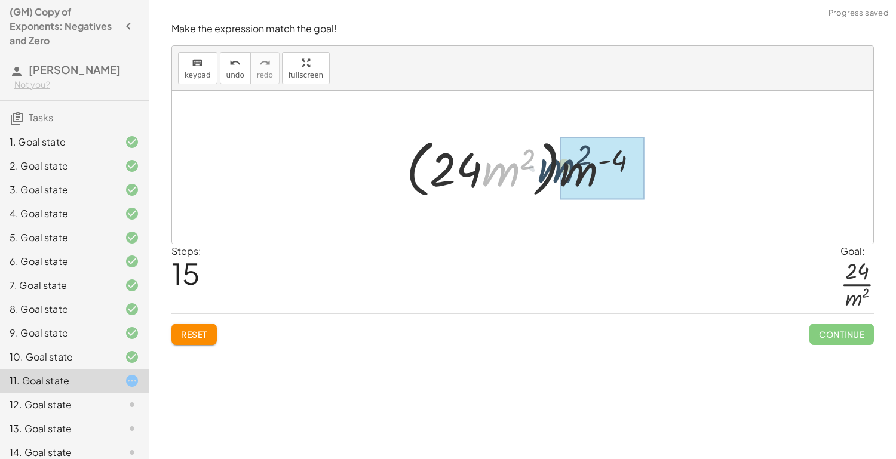
drag, startPoint x: 512, startPoint y: 170, endPoint x: 573, endPoint y: 170, distance: 60.9
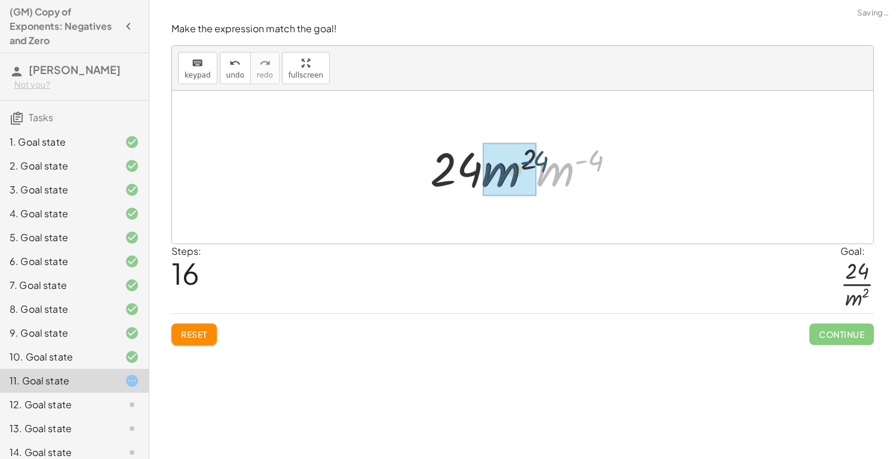
drag, startPoint x: 561, startPoint y: 172, endPoint x: 505, endPoint y: 173, distance: 56.2
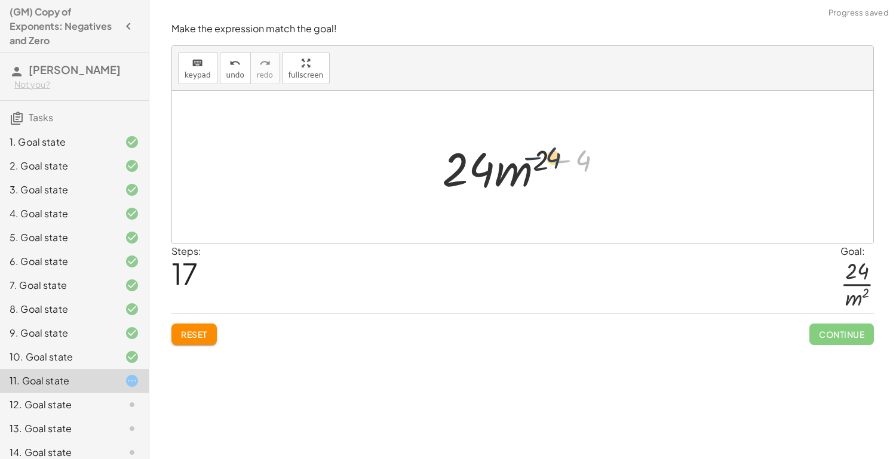
drag, startPoint x: 580, startPoint y: 160, endPoint x: 549, endPoint y: 158, distance: 31.1
click at [549, 158] on div at bounding box center [527, 168] width 182 height 62
drag, startPoint x: 579, startPoint y: 159, endPoint x: 534, endPoint y: 161, distance: 45.4
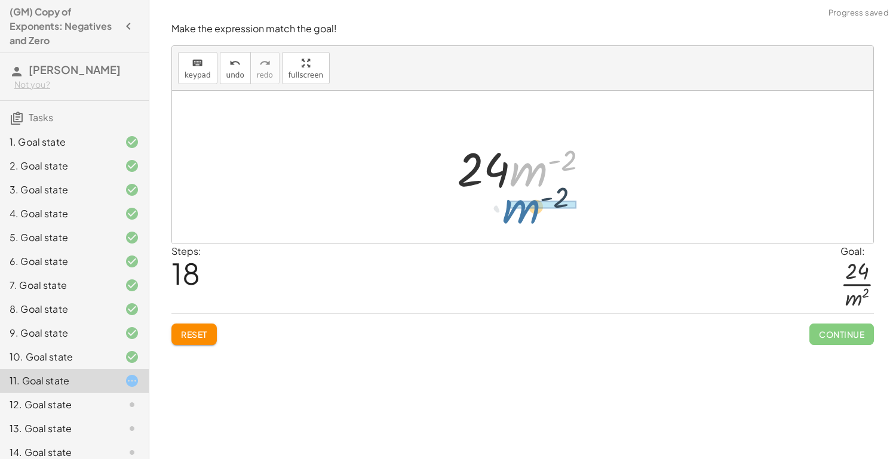
drag, startPoint x: 526, startPoint y: 172, endPoint x: 514, endPoint y: 215, distance: 44.8
click at [514, 215] on div "· ( · 8 · m 2 · n ( - 3 ) ) · ( · 3 · m ( - 4 ) · n 3 ) · 1 · ( · 8 · m 2 · n (…" at bounding box center [522, 167] width 701 height 153
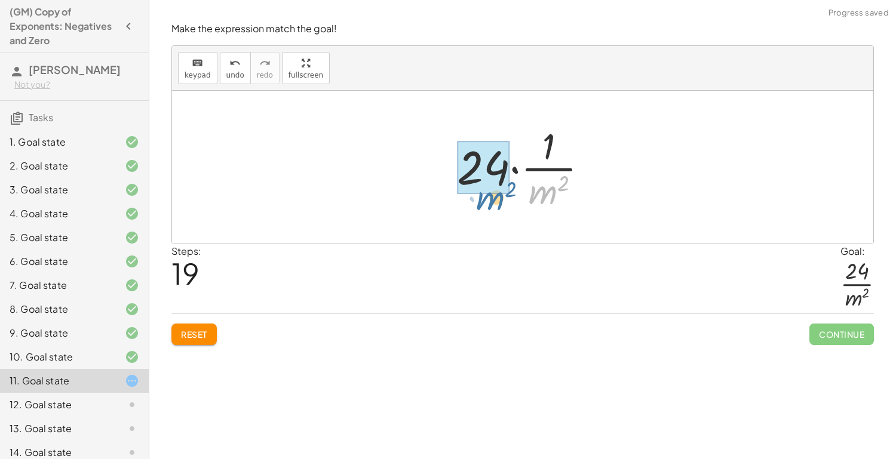
drag, startPoint x: 548, startPoint y: 188, endPoint x: 495, endPoint y: 194, distance: 53.5
click at [495, 194] on div at bounding box center [527, 167] width 153 height 92
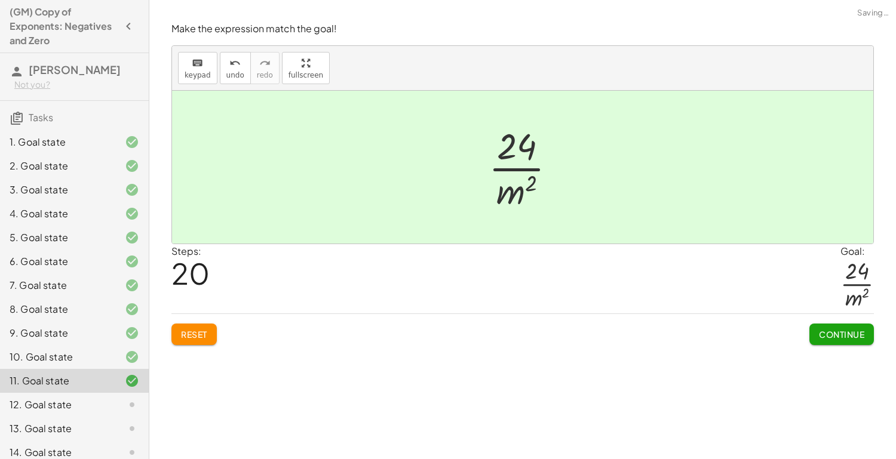
click at [824, 333] on span "Continue" at bounding box center [841, 334] width 45 height 11
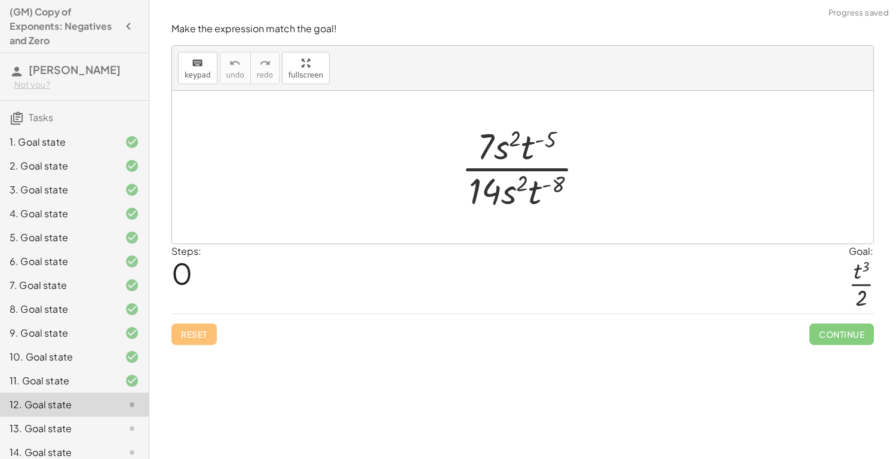
scroll to position [105, 0]
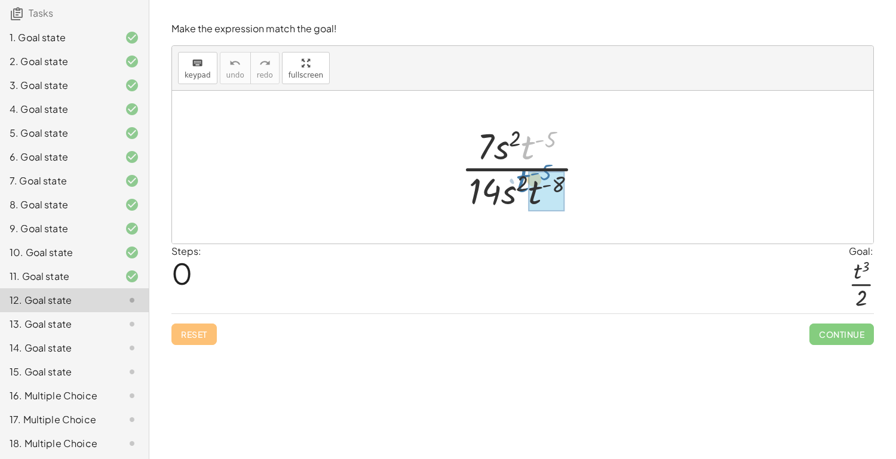
drag, startPoint x: 538, startPoint y: 146, endPoint x: 533, endPoint y: 179, distance: 33.8
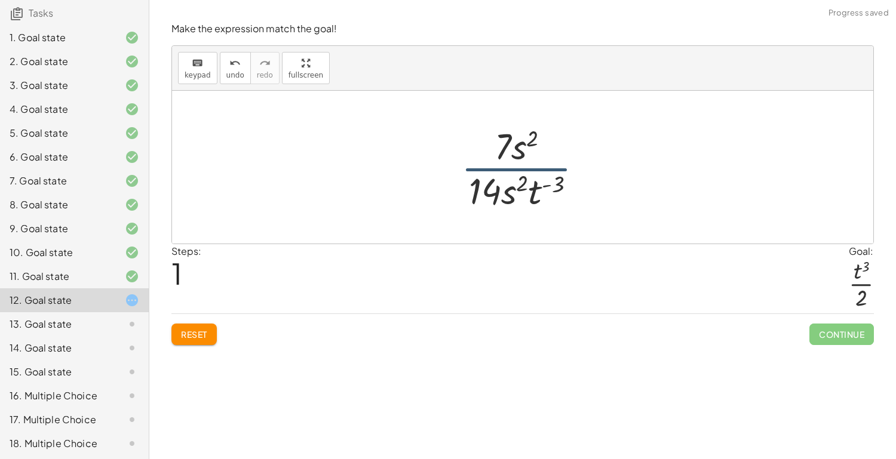
click at [561, 182] on div at bounding box center [526, 167] width 143 height 92
drag, startPoint x: 539, startPoint y: 193, endPoint x: 544, endPoint y: 151, distance: 42.7
click at [544, 151] on div at bounding box center [526, 167] width 143 height 92
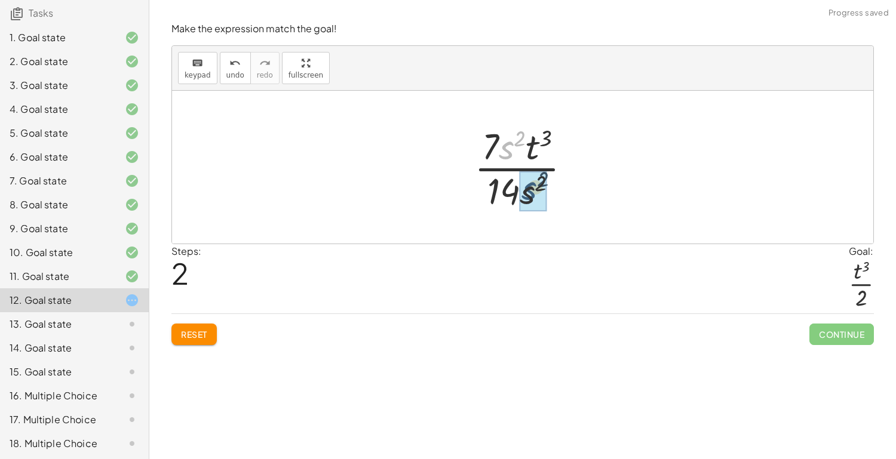
drag, startPoint x: 511, startPoint y: 154, endPoint x: 535, endPoint y: 195, distance: 47.4
drag, startPoint x: 500, startPoint y: 155, endPoint x: 516, endPoint y: 195, distance: 43.7
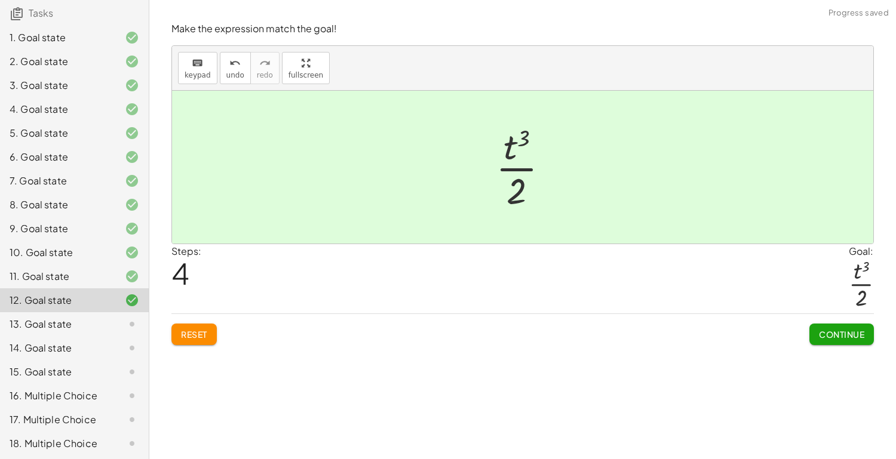
click at [838, 327] on button "Continue" at bounding box center [842, 335] width 65 height 22
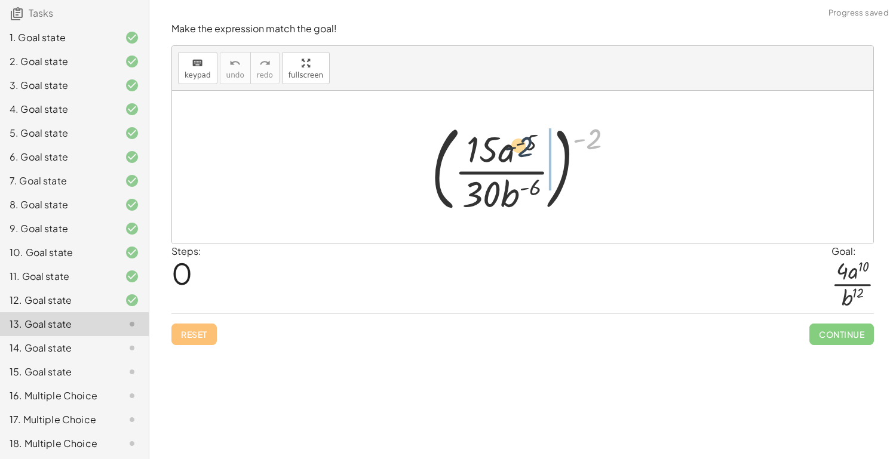
drag, startPoint x: 594, startPoint y: 131, endPoint x: 517, endPoint y: 139, distance: 77.4
click at [517, 139] on div at bounding box center [527, 167] width 204 height 99
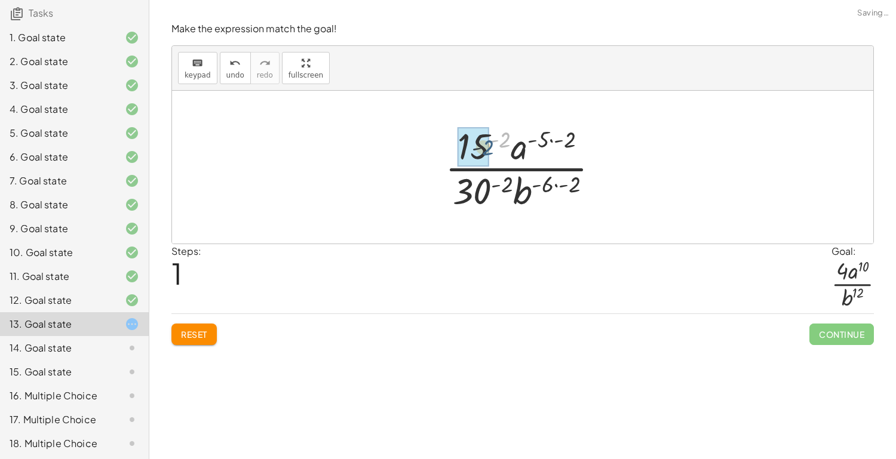
drag, startPoint x: 504, startPoint y: 140, endPoint x: 480, endPoint y: 152, distance: 26.5
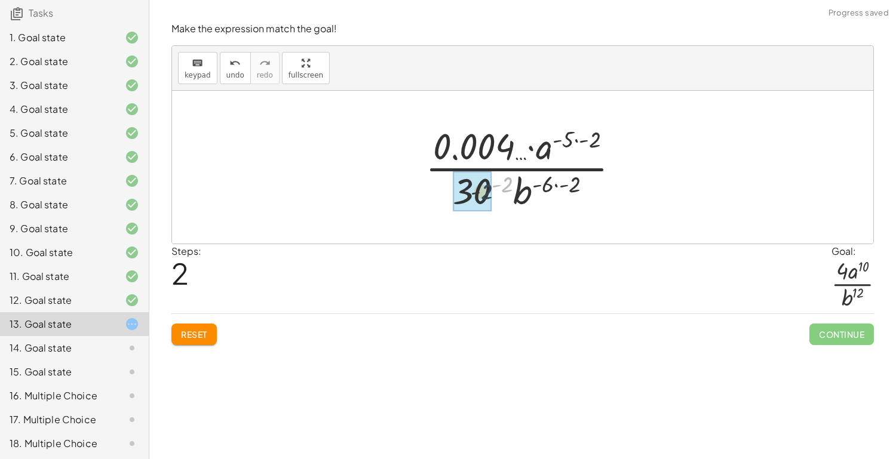
drag, startPoint x: 508, startPoint y: 186, endPoint x: 484, endPoint y: 195, distance: 25.7
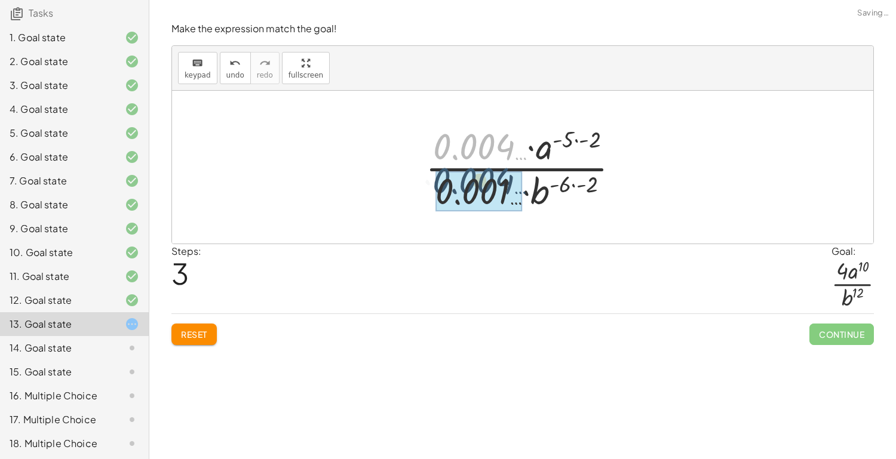
drag, startPoint x: 491, startPoint y: 149, endPoint x: 489, endPoint y: 186, distance: 37.1
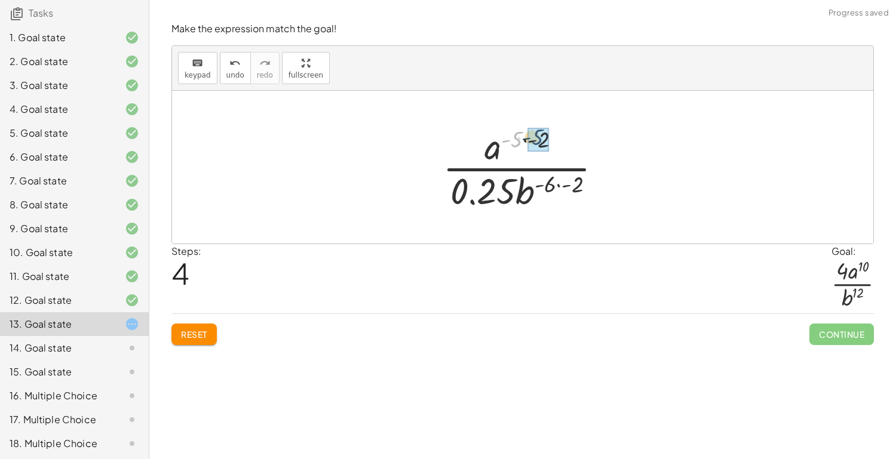
drag, startPoint x: 516, startPoint y: 142, endPoint x: 537, endPoint y: 140, distance: 21.6
drag, startPoint x: 571, startPoint y: 188, endPoint x: 554, endPoint y: 183, distance: 17.2
click at [554, 183] on div at bounding box center [527, 167] width 181 height 92
drag, startPoint x: 577, startPoint y: 185, endPoint x: 559, endPoint y: 185, distance: 17.3
click at [559, 185] on div at bounding box center [527, 167] width 181 height 92
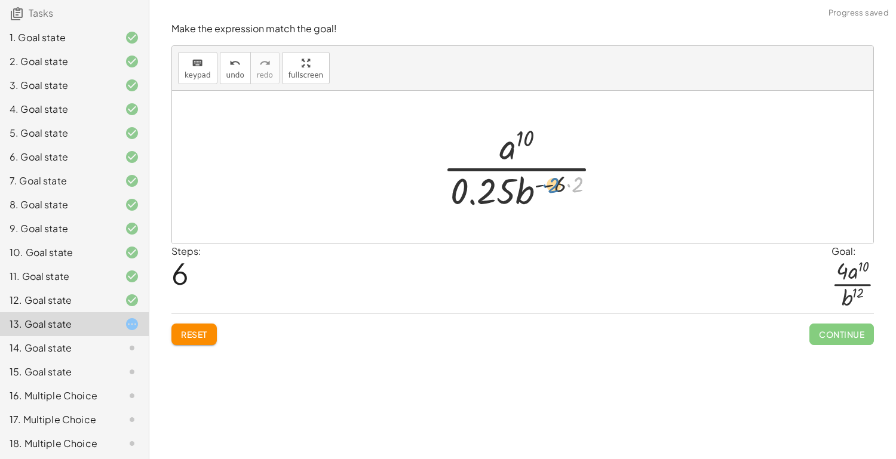
drag, startPoint x: 577, startPoint y: 185, endPoint x: 552, endPoint y: 186, distance: 24.5
click at [552, 186] on div at bounding box center [527, 167] width 181 height 92
drag, startPoint x: 545, startPoint y: 184, endPoint x: 579, endPoint y: 182, distance: 33.5
click at [579, 182] on div at bounding box center [527, 167] width 181 height 92
drag, startPoint x: 575, startPoint y: 182, endPoint x: 552, endPoint y: 182, distance: 23.3
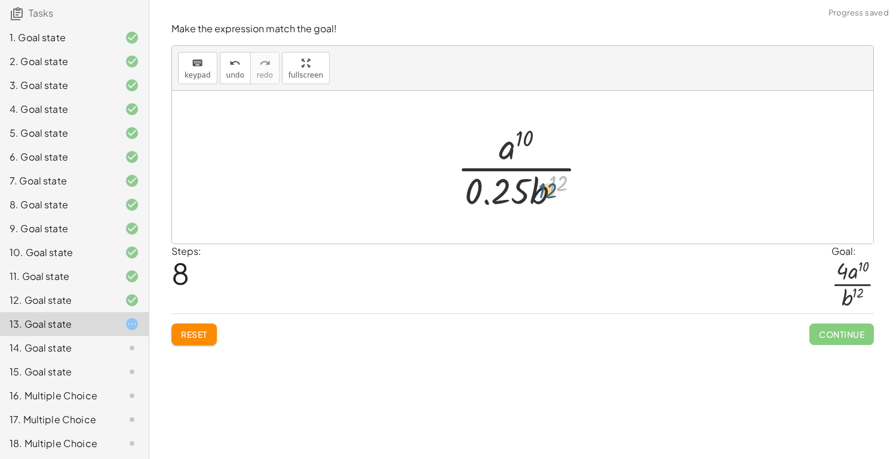
drag, startPoint x: 559, startPoint y: 182, endPoint x: 553, endPoint y: 186, distance: 7.3
click at [553, 186] on div at bounding box center [527, 167] width 152 height 92
drag, startPoint x: 511, startPoint y: 188, endPoint x: 482, endPoint y: 148, distance: 49.6
click at [482, 148] on div at bounding box center [527, 167] width 152 height 92
click at [189, 340] on button "Reset" at bounding box center [193, 335] width 45 height 22
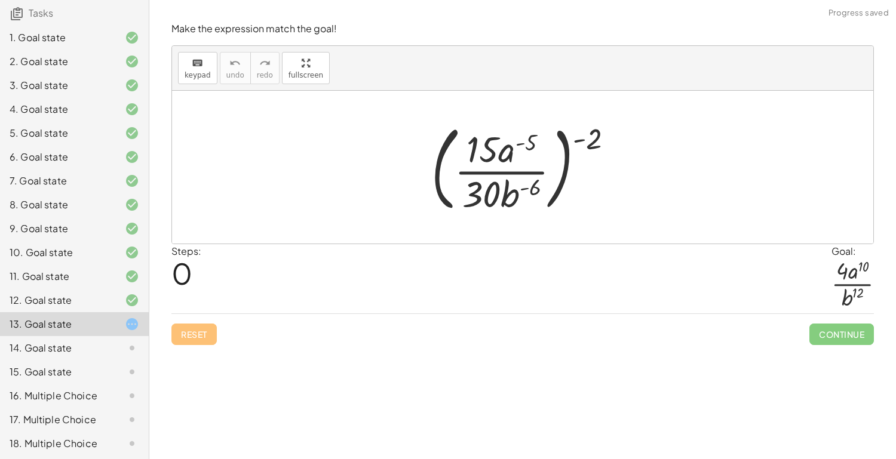
click at [189, 340] on div "Reset Continue" at bounding box center [522, 330] width 703 height 32
drag, startPoint x: 599, startPoint y: 134, endPoint x: 538, endPoint y: 143, distance: 62.3
click at [538, 143] on div at bounding box center [527, 167] width 204 height 99
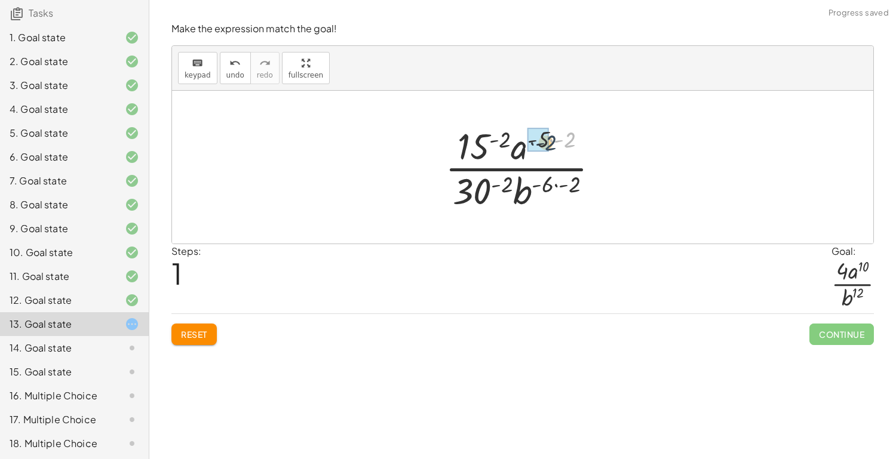
drag, startPoint x: 568, startPoint y: 137, endPoint x: 547, endPoint y: 140, distance: 21.0
drag, startPoint x: 575, startPoint y: 179, endPoint x: 553, endPoint y: 183, distance: 23.2
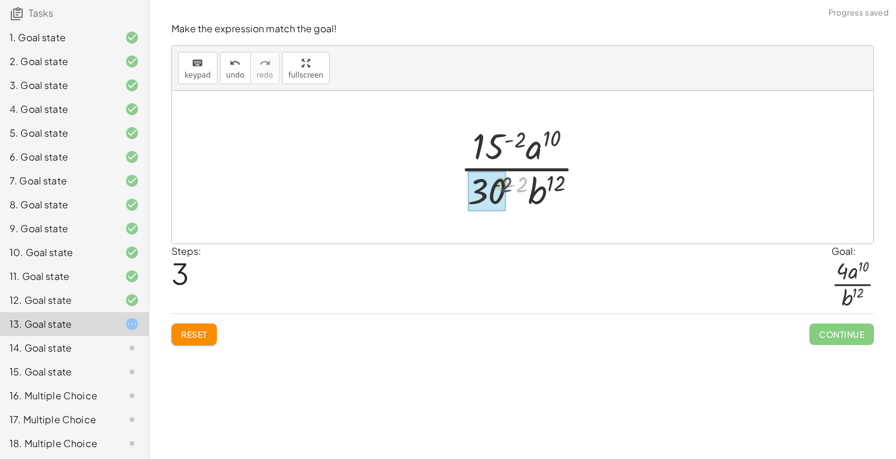
drag, startPoint x: 522, startPoint y: 179, endPoint x: 499, endPoint y: 181, distance: 22.2
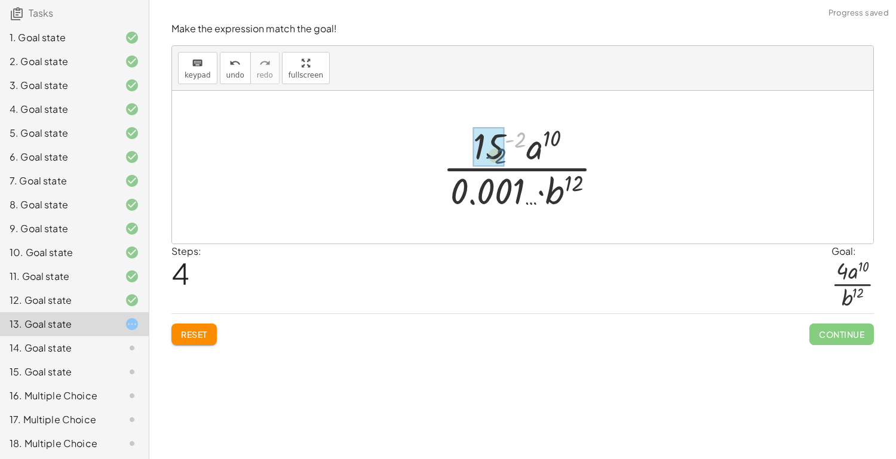
drag, startPoint x: 519, startPoint y: 136, endPoint x: 497, endPoint y: 150, distance: 25.8
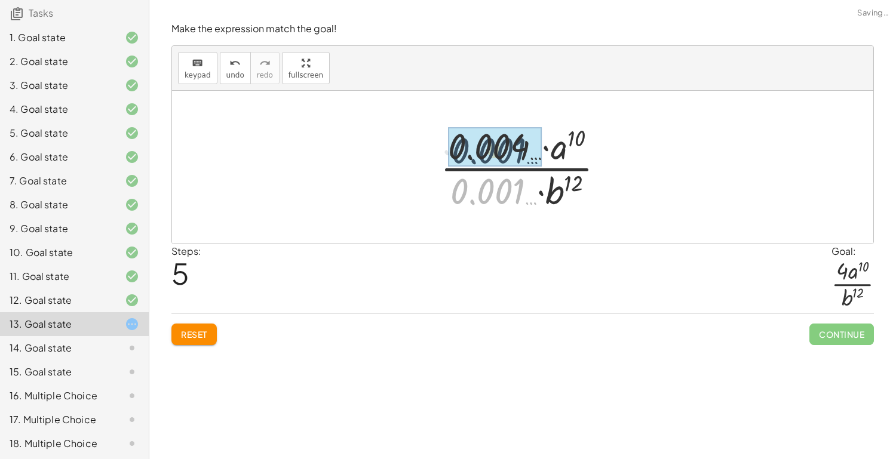
drag, startPoint x: 496, startPoint y: 177, endPoint x: 498, endPoint y: 137, distance: 40.6
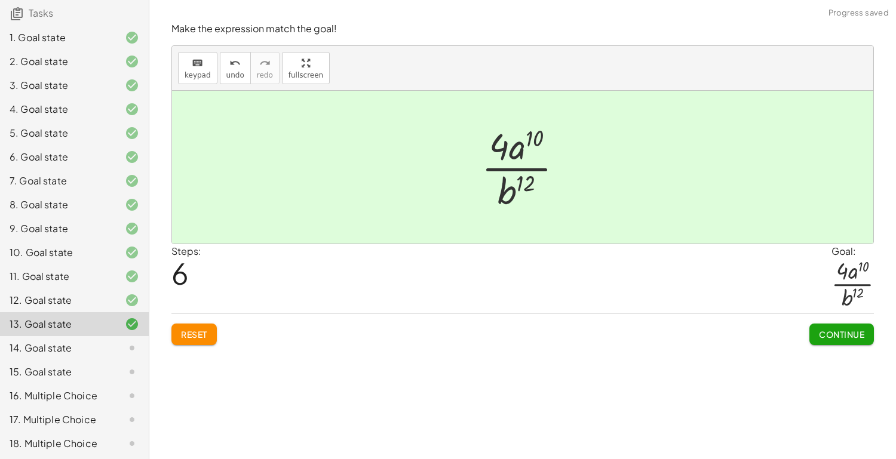
click at [823, 327] on button "Continue" at bounding box center [842, 335] width 65 height 22
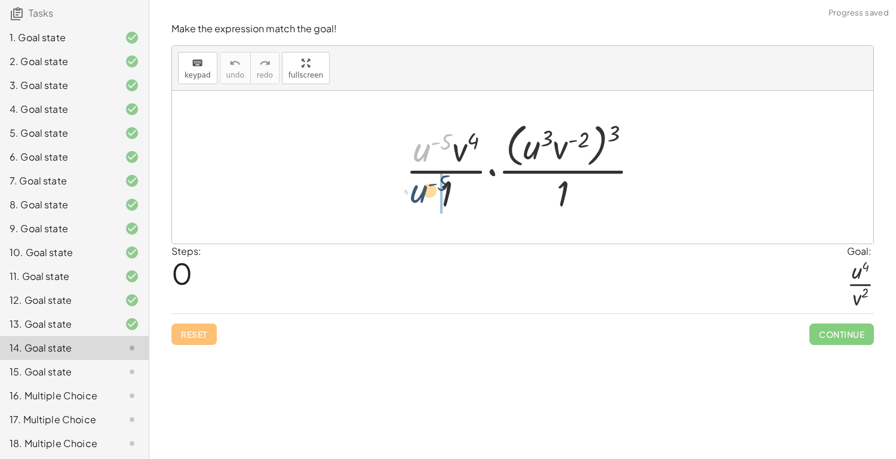
drag, startPoint x: 415, startPoint y: 146, endPoint x: 412, endPoint y: 188, distance: 41.9
click at [412, 188] on div at bounding box center [527, 166] width 255 height 97
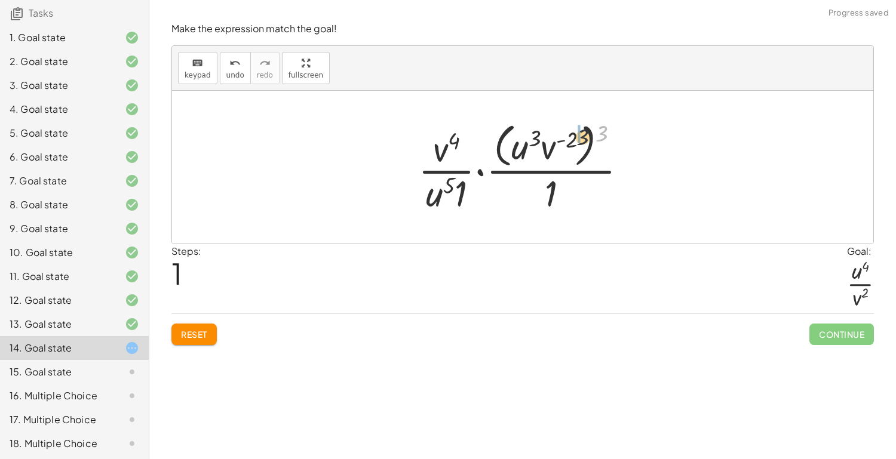
drag, startPoint x: 599, startPoint y: 133, endPoint x: 568, endPoint y: 139, distance: 31.1
click at [568, 139] on div at bounding box center [527, 166] width 231 height 97
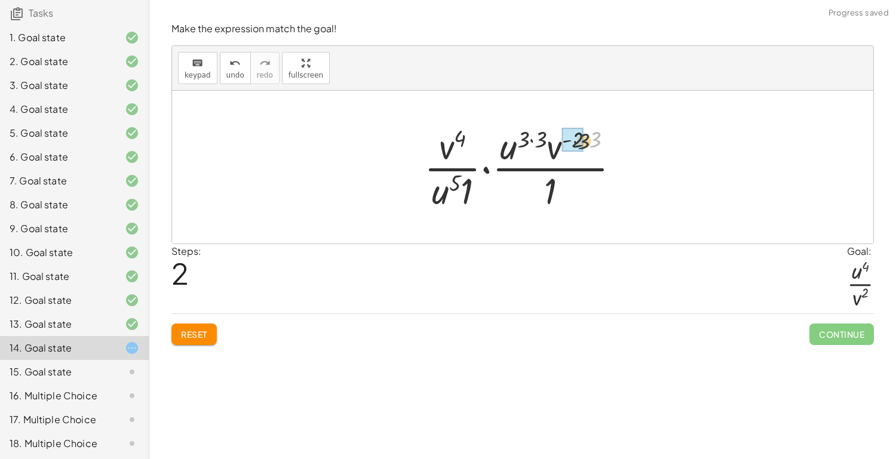
drag, startPoint x: 593, startPoint y: 135, endPoint x: 580, endPoint y: 137, distance: 12.8
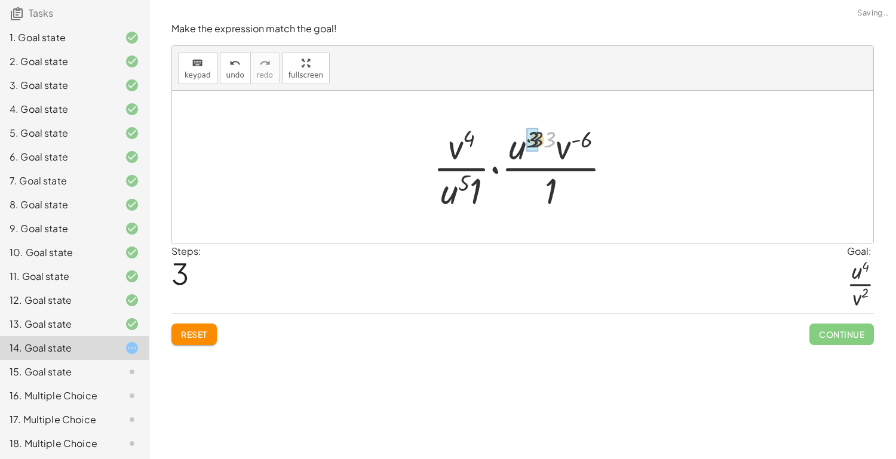
drag, startPoint x: 550, startPoint y: 139, endPoint x: 534, endPoint y: 139, distance: 15.5
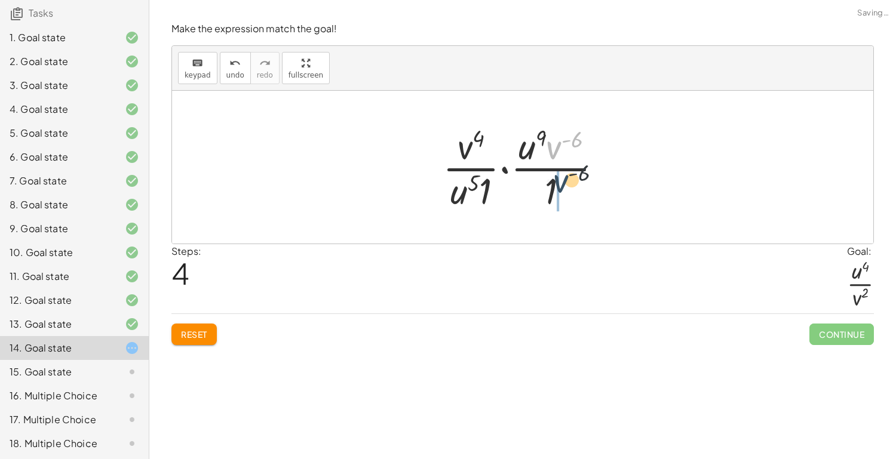
drag, startPoint x: 557, startPoint y: 146, endPoint x: 565, endPoint y: 188, distance: 42.4
click at [565, 188] on div at bounding box center [527, 167] width 181 height 92
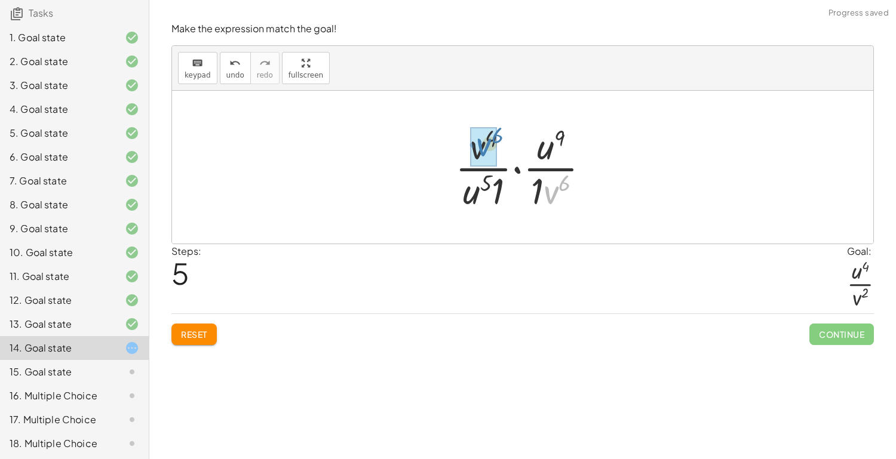
drag, startPoint x: 553, startPoint y: 192, endPoint x: 485, endPoint y: 144, distance: 83.2
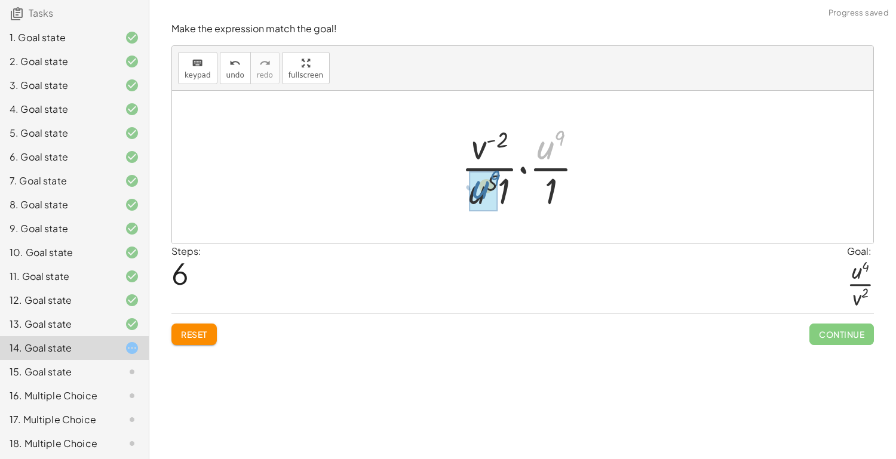
drag, startPoint x: 544, startPoint y: 149, endPoint x: 479, endPoint y: 189, distance: 76.4
drag, startPoint x: 559, startPoint y: 192, endPoint x: 525, endPoint y: 186, distance: 33.9
click at [525, 186] on div at bounding box center [527, 167] width 139 height 92
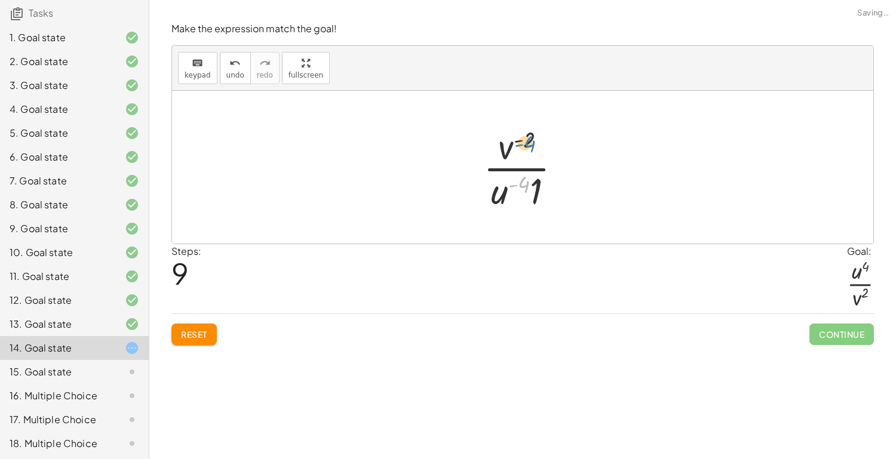
drag, startPoint x: 508, startPoint y: 194, endPoint x: 514, endPoint y: 153, distance: 41.1
click at [514, 153] on div at bounding box center [527, 167] width 100 height 92
drag, startPoint x: 507, startPoint y: 148, endPoint x: 510, endPoint y: 198, distance: 50.9
click at [510, 198] on div at bounding box center [527, 167] width 100 height 92
drag, startPoint x: 483, startPoint y: 192, endPoint x: 489, endPoint y: 146, distance: 45.7
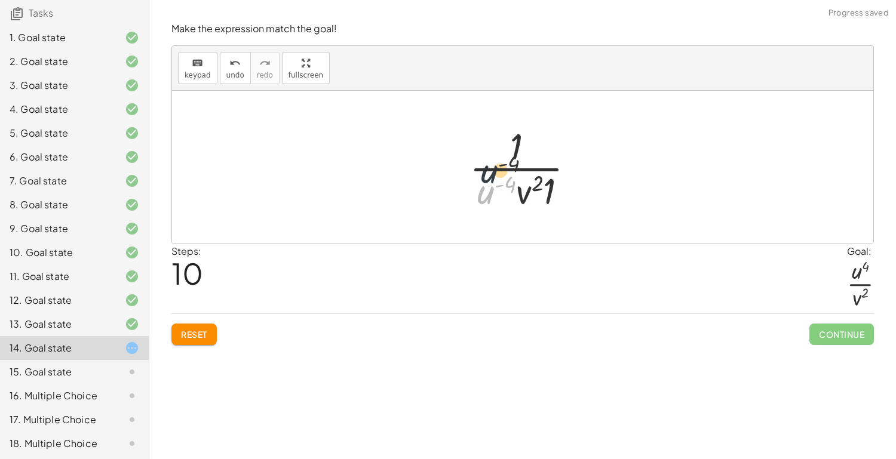
click at [489, 146] on div at bounding box center [527, 167] width 127 height 92
drag, startPoint x: 529, startPoint y: 192, endPoint x: 515, endPoint y: 185, distance: 16.0
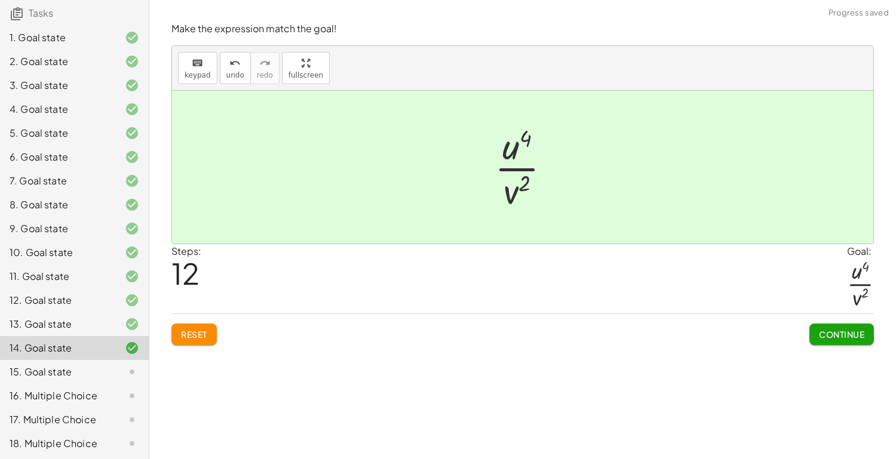
click at [826, 344] on button "Continue" at bounding box center [842, 335] width 65 height 22
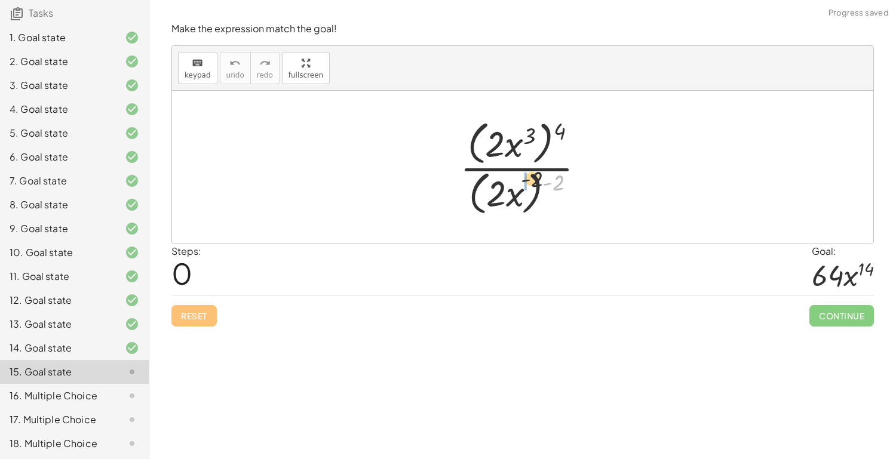
click at [522, 185] on div at bounding box center [527, 167] width 146 height 103
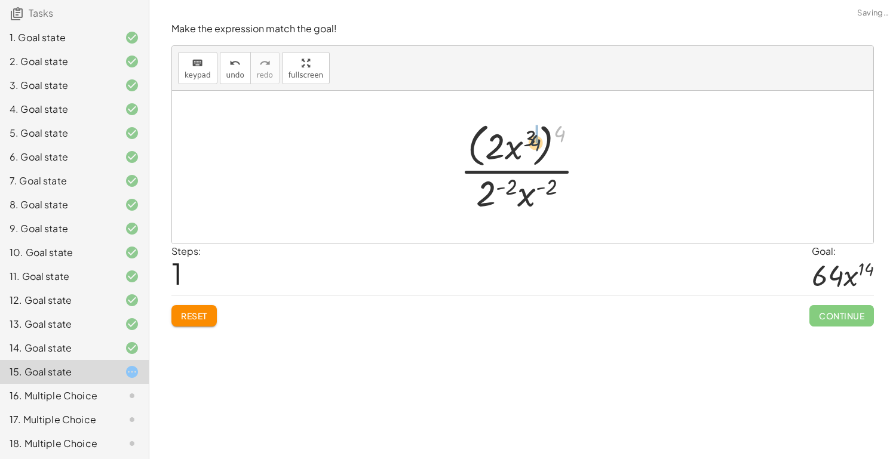
drag, startPoint x: 559, startPoint y: 134, endPoint x: 534, endPoint y: 144, distance: 27.4
click at [534, 144] on div at bounding box center [527, 166] width 146 height 97
drag, startPoint x: 552, startPoint y: 137, endPoint x: 538, endPoint y: 138, distance: 13.8
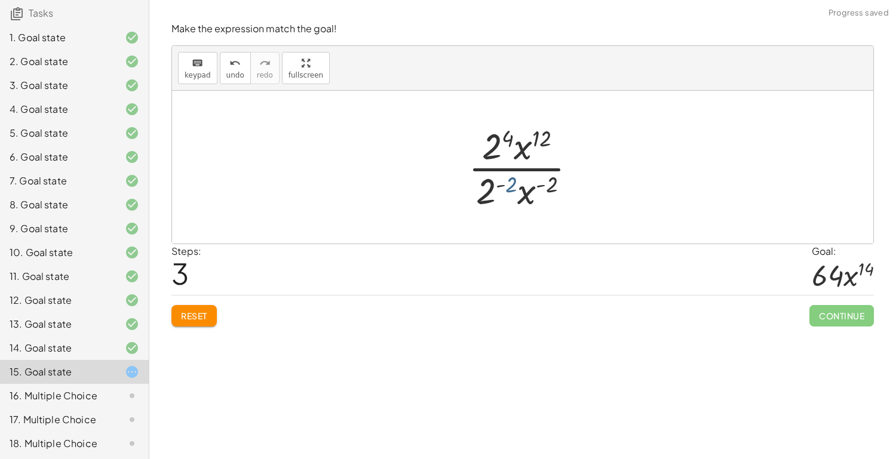
click at [508, 183] on div at bounding box center [527, 167] width 130 height 92
drag, startPoint x: 489, startPoint y: 194, endPoint x: 493, endPoint y: 152, distance: 41.4
drag, startPoint x: 511, startPoint y: 190, endPoint x: 510, endPoint y: 151, distance: 39.5
click at [510, 151] on div at bounding box center [527, 167] width 118 height 92
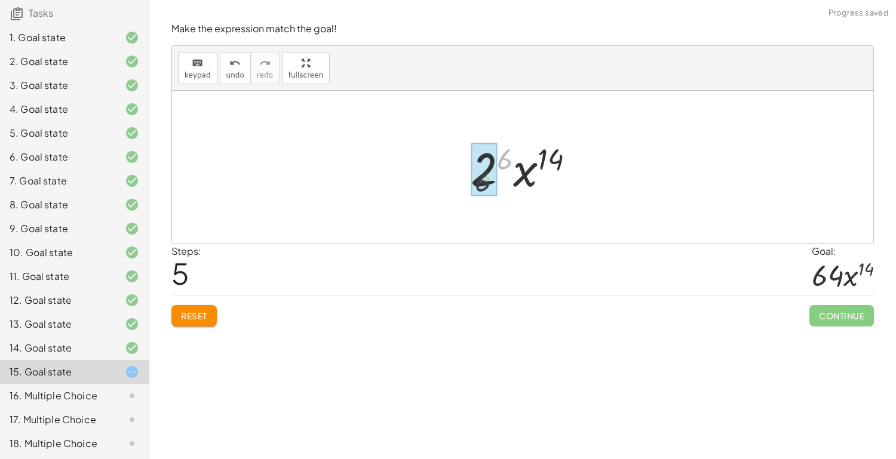
drag, startPoint x: 505, startPoint y: 157, endPoint x: 482, endPoint y: 180, distance: 33.4
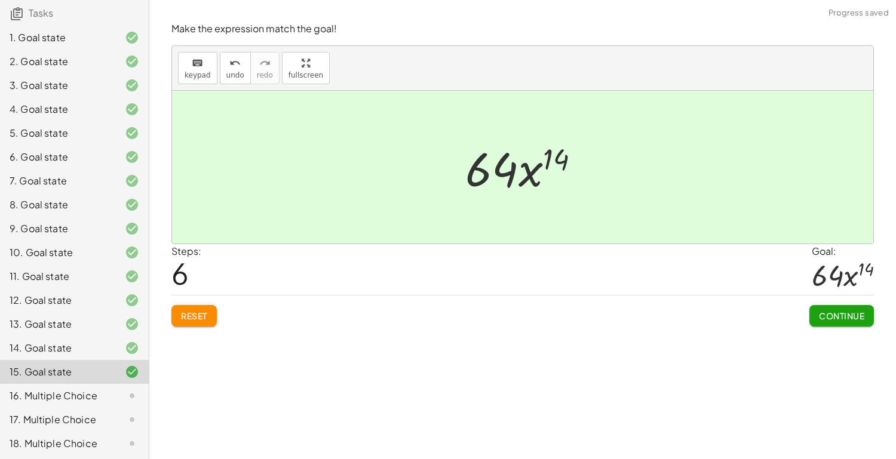
click at [851, 321] on button "Continue" at bounding box center [842, 316] width 65 height 22
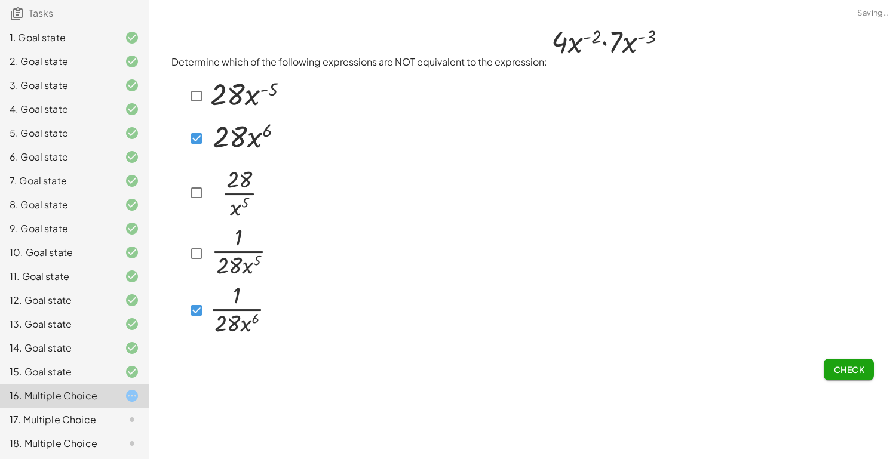
click at [837, 372] on span "Check" at bounding box center [848, 369] width 31 height 11
click at [859, 366] on span "Check" at bounding box center [848, 369] width 31 height 11
click at [852, 364] on span "Check" at bounding box center [848, 369] width 31 height 11
click at [845, 377] on button "Check" at bounding box center [849, 370] width 50 height 22
click at [857, 364] on span "Check" at bounding box center [848, 369] width 31 height 11
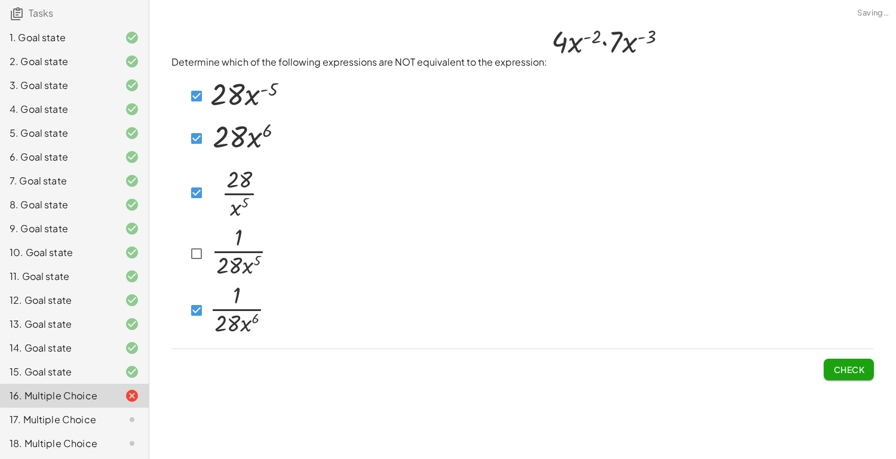
click at [843, 375] on button "Check" at bounding box center [849, 370] width 50 height 22
click at [857, 379] on button "Check" at bounding box center [849, 370] width 50 height 22
click at [833, 369] on span "Check" at bounding box center [848, 369] width 31 height 11
click at [845, 370] on span "Check" at bounding box center [848, 369] width 31 height 11
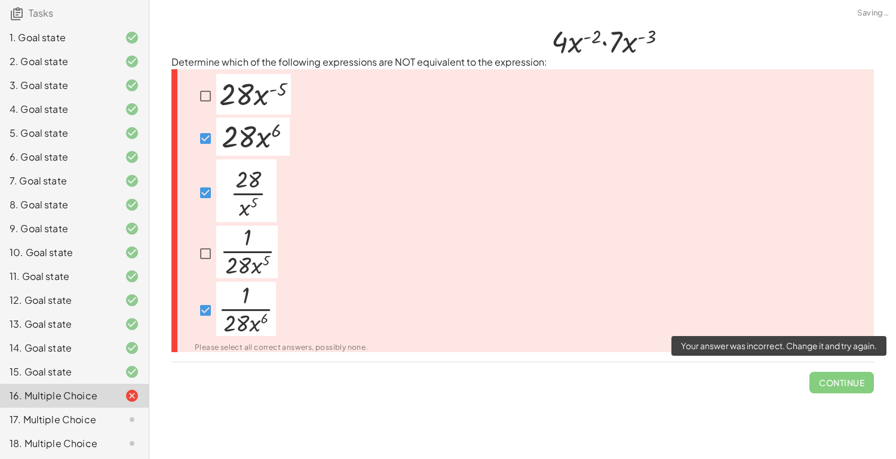
click at [857, 381] on span "Continue" at bounding box center [842, 378] width 65 height 31
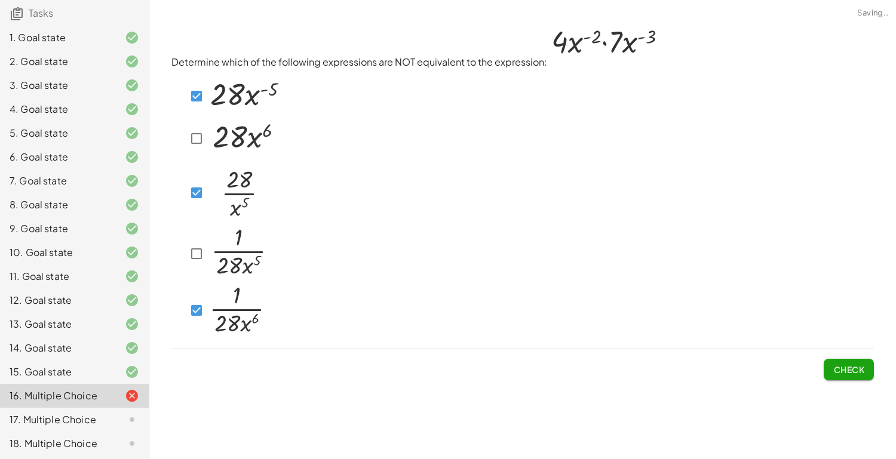
click at [0, 0] on div "Determine which of the following expressions are NOT equivalent to the expressi…" at bounding box center [0, 0] width 0 height 0
click at [845, 370] on span "Check" at bounding box center [848, 369] width 31 height 11
click at [850, 377] on button "Check" at bounding box center [849, 370] width 50 height 22
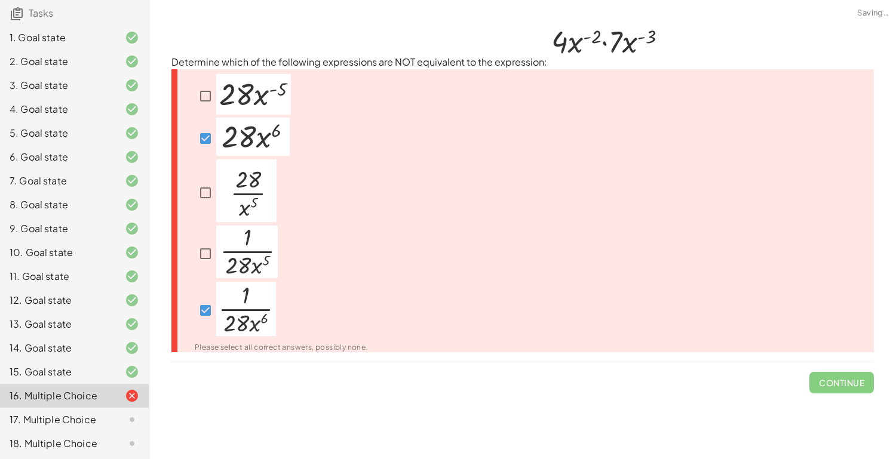
click at [855, 370] on span "Continue" at bounding box center [842, 378] width 65 height 31
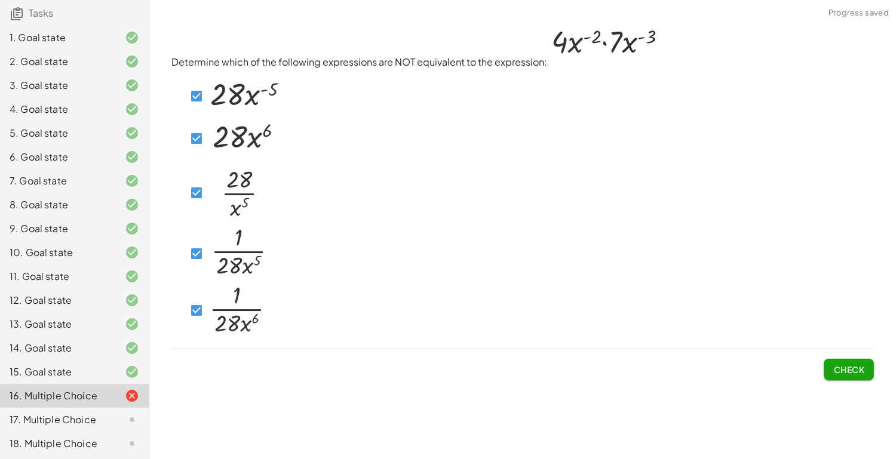
click at [859, 367] on span "Check" at bounding box center [848, 369] width 31 height 11
click at [855, 369] on span "Check" at bounding box center [848, 369] width 31 height 11
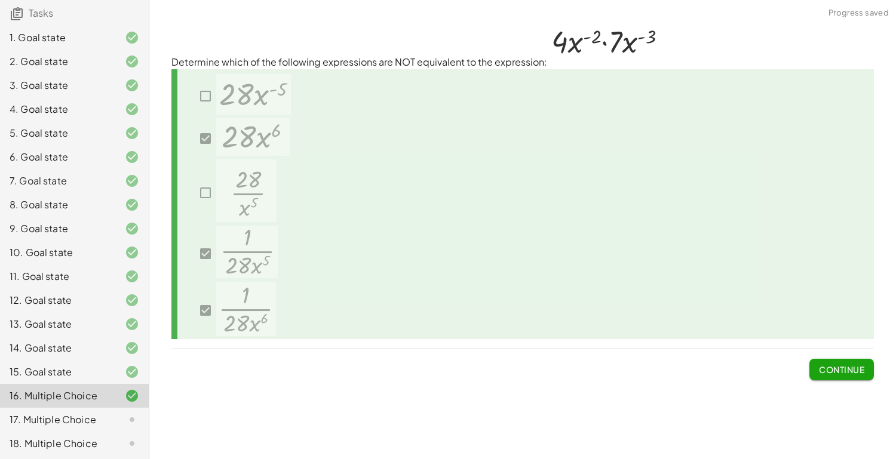
click at [839, 370] on span "Continue" at bounding box center [841, 369] width 45 height 11
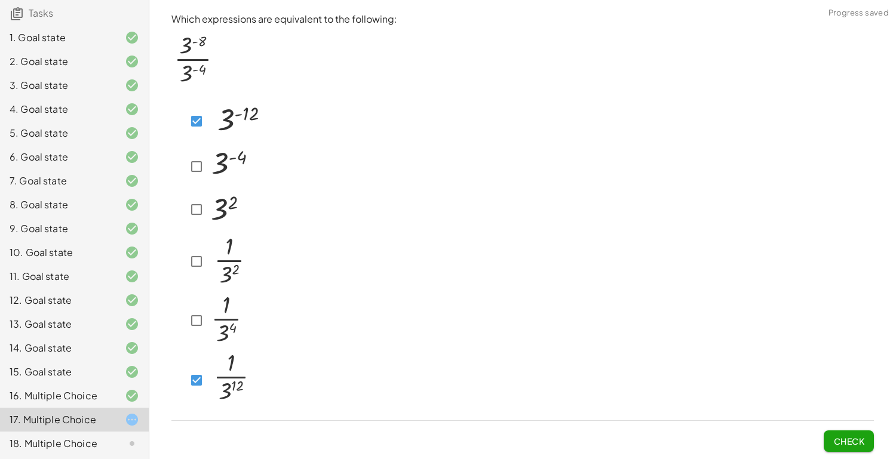
click at [844, 434] on button "Check" at bounding box center [849, 442] width 50 height 22
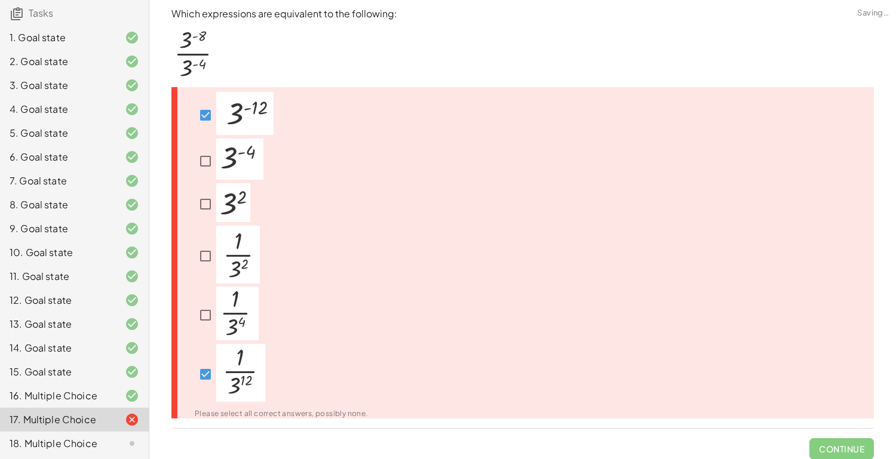
click at [216, 372] on img at bounding box center [240, 373] width 49 height 58
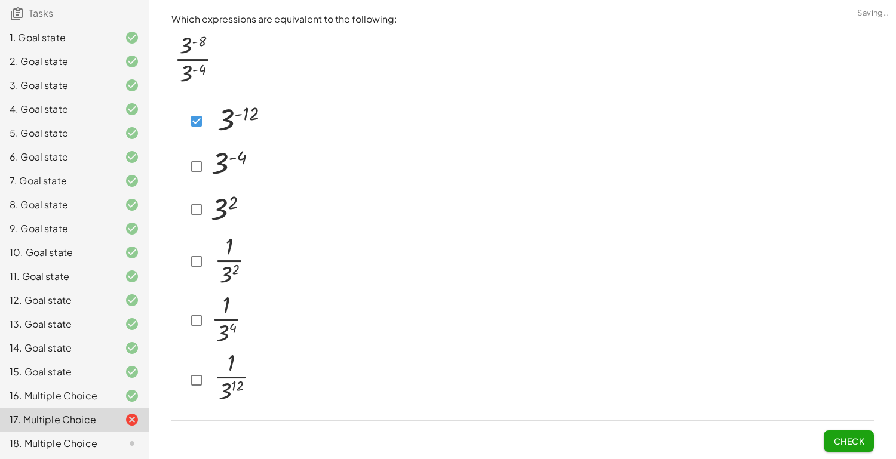
click at [836, 436] on span "Check" at bounding box center [848, 441] width 31 height 11
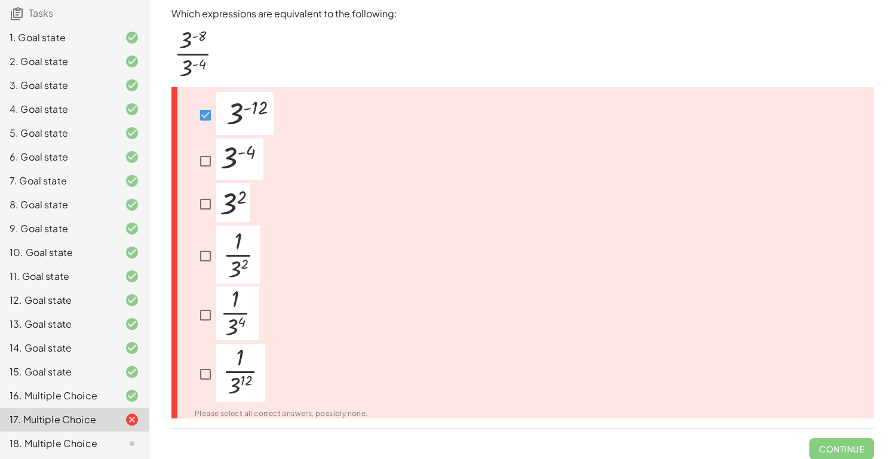
click at [238, 320] on img at bounding box center [237, 314] width 42 height 54
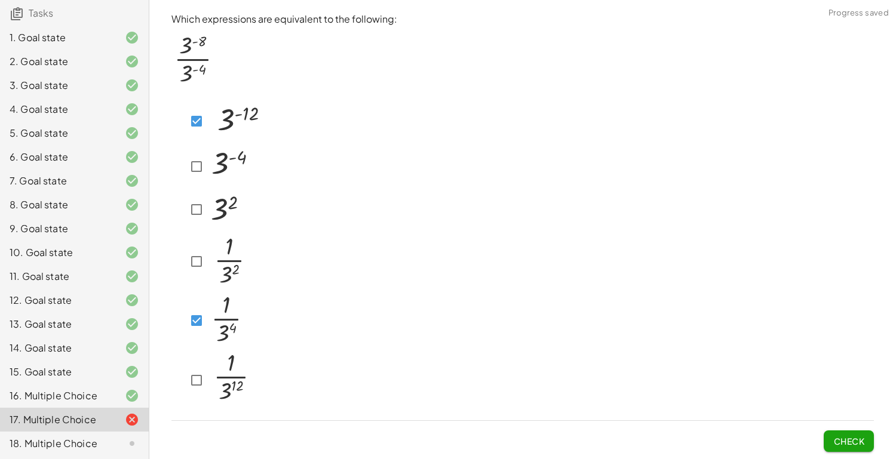
click at [857, 442] on span "Check" at bounding box center [848, 441] width 31 height 11
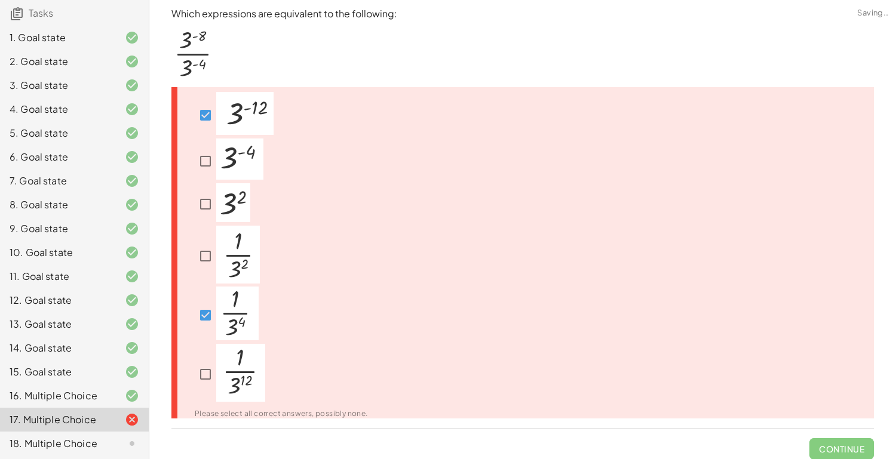
click at [232, 308] on img at bounding box center [237, 314] width 42 height 54
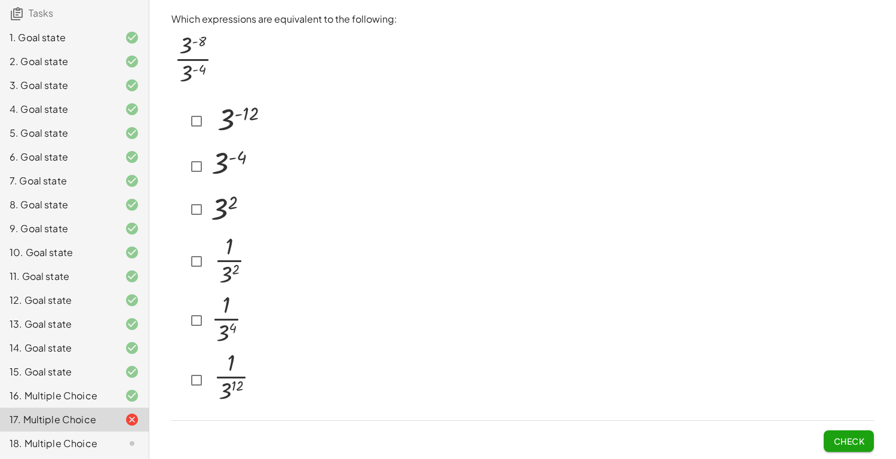
click at [84, 450] on div "18. Multiple Choice" at bounding box center [74, 444] width 149 height 24
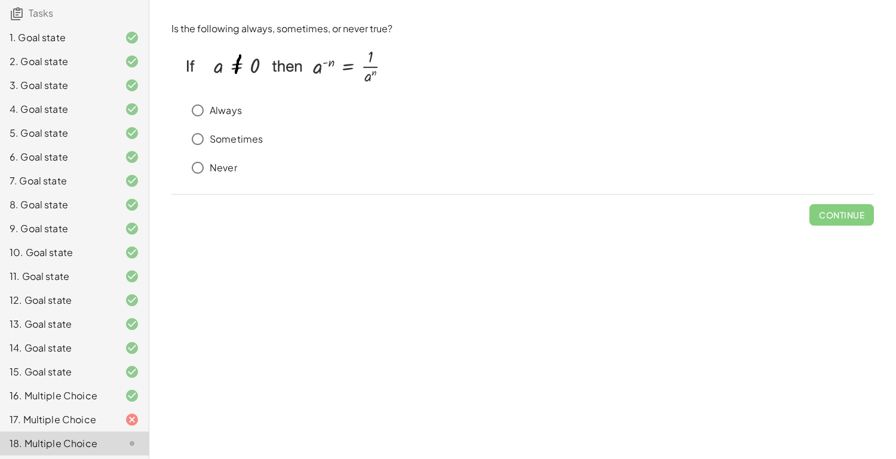
click at [237, 136] on p "Sometimes" at bounding box center [236, 140] width 53 height 14
click at [853, 210] on span "Check" at bounding box center [848, 215] width 31 height 11
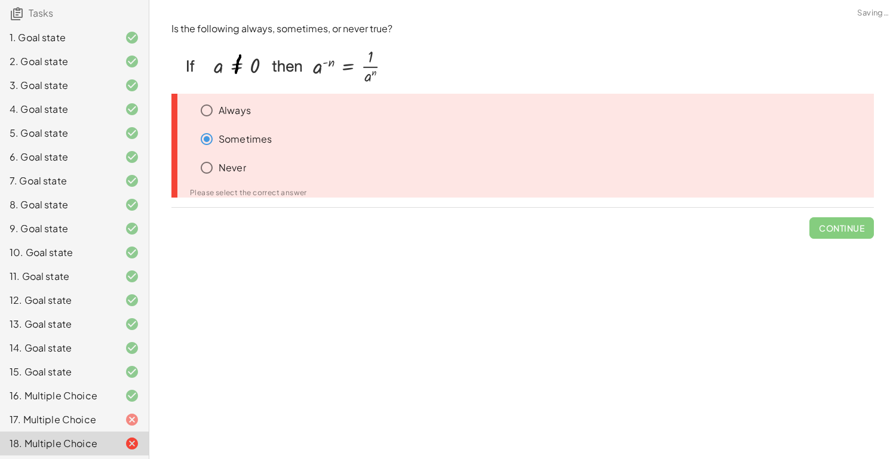
click at [245, 113] on p "Always" at bounding box center [235, 111] width 32 height 14
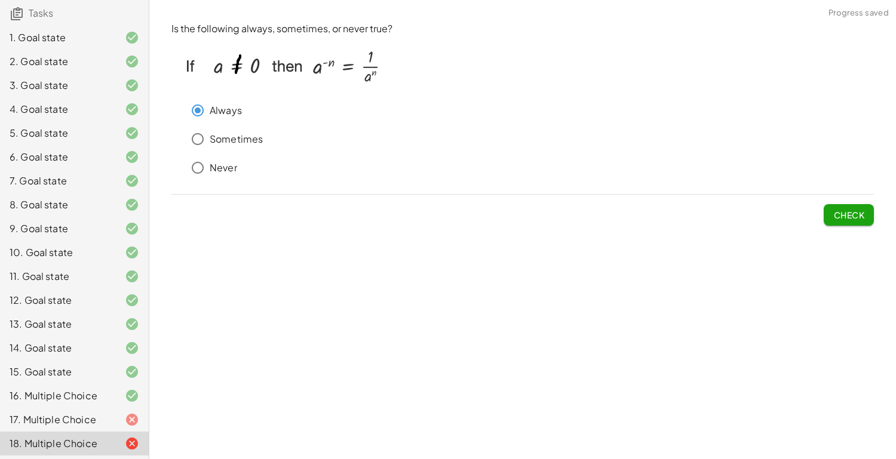
click at [861, 203] on span "Check" at bounding box center [849, 210] width 50 height 31
click at [861, 206] on button "Check" at bounding box center [849, 215] width 50 height 22
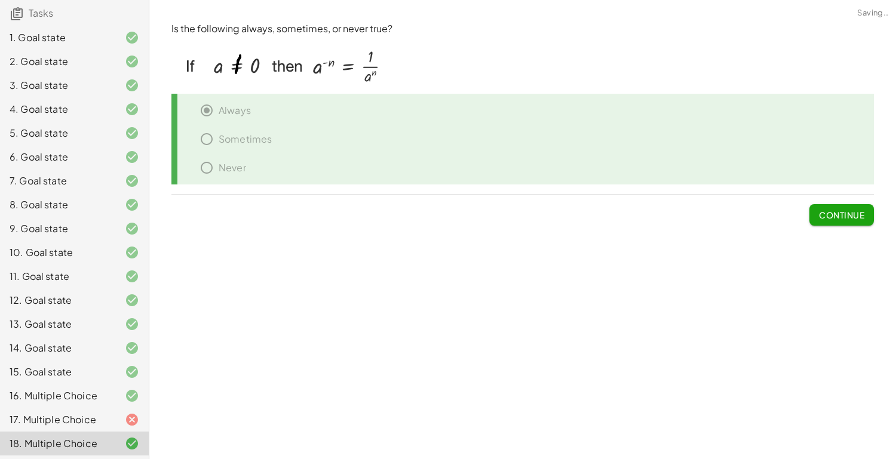
click at [118, 413] on div at bounding box center [122, 420] width 33 height 14
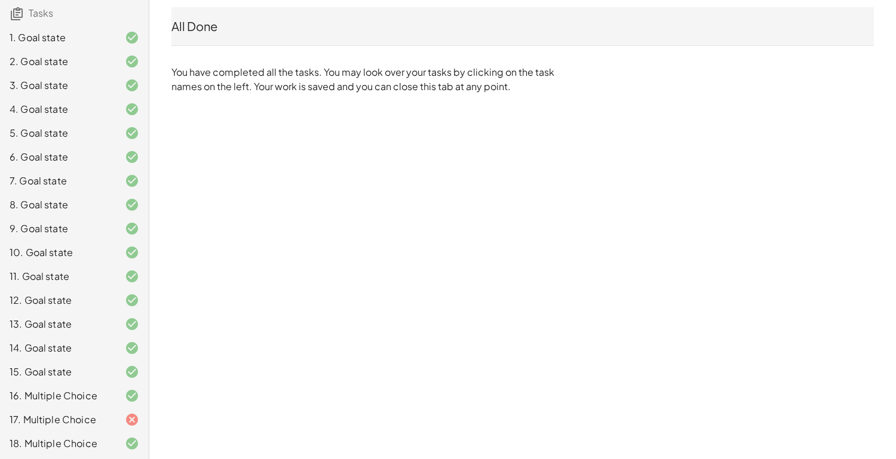
click at [134, 415] on icon at bounding box center [132, 420] width 14 height 14
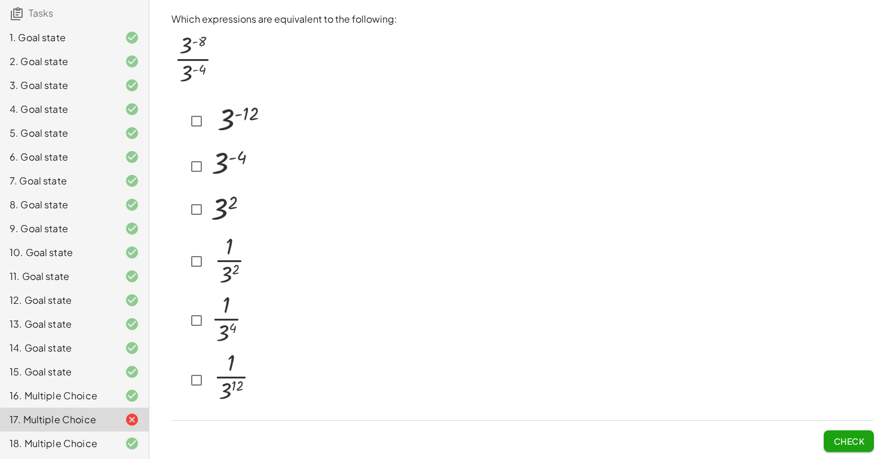
click at [231, 250] on img at bounding box center [229, 260] width 44 height 58
click at [839, 445] on span "Check" at bounding box center [848, 441] width 31 height 11
click at [860, 445] on span "Check" at bounding box center [848, 441] width 31 height 11
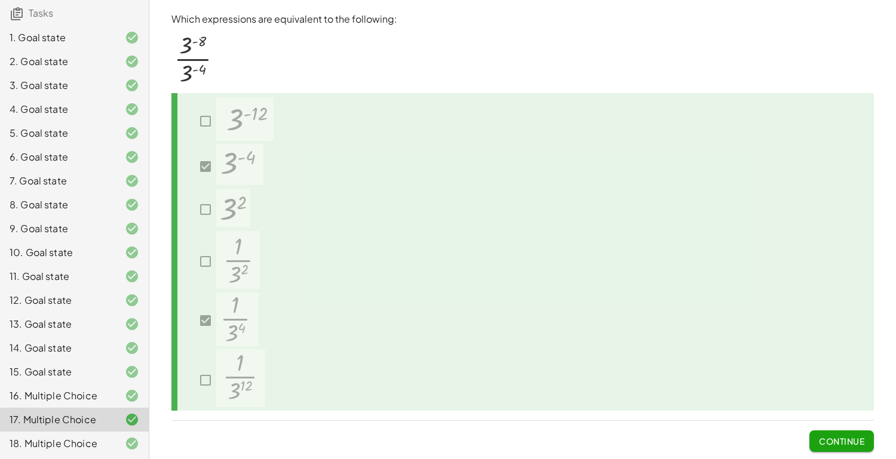
click at [854, 430] on span "Continue" at bounding box center [842, 436] width 65 height 31
click at [856, 434] on button "Continue" at bounding box center [842, 442] width 65 height 22
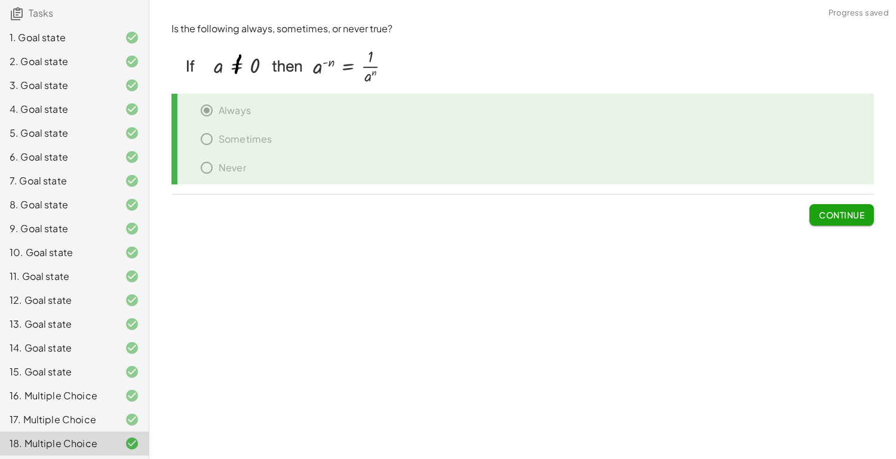
click at [839, 222] on button "Continue" at bounding box center [842, 215] width 65 height 22
